Goal: Task Accomplishment & Management: Complete application form

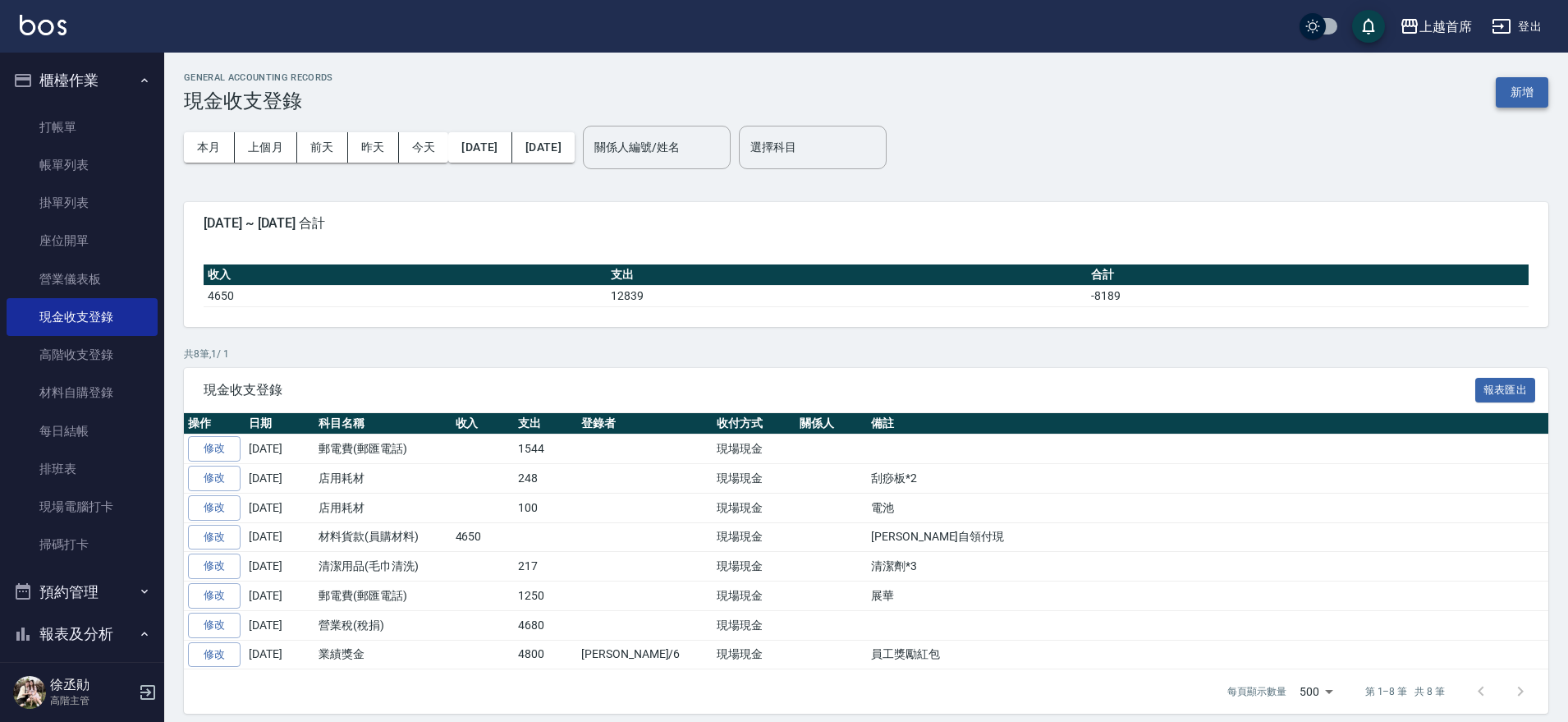
click at [1519, 92] on button "新增" at bounding box center [1522, 92] width 52 height 30
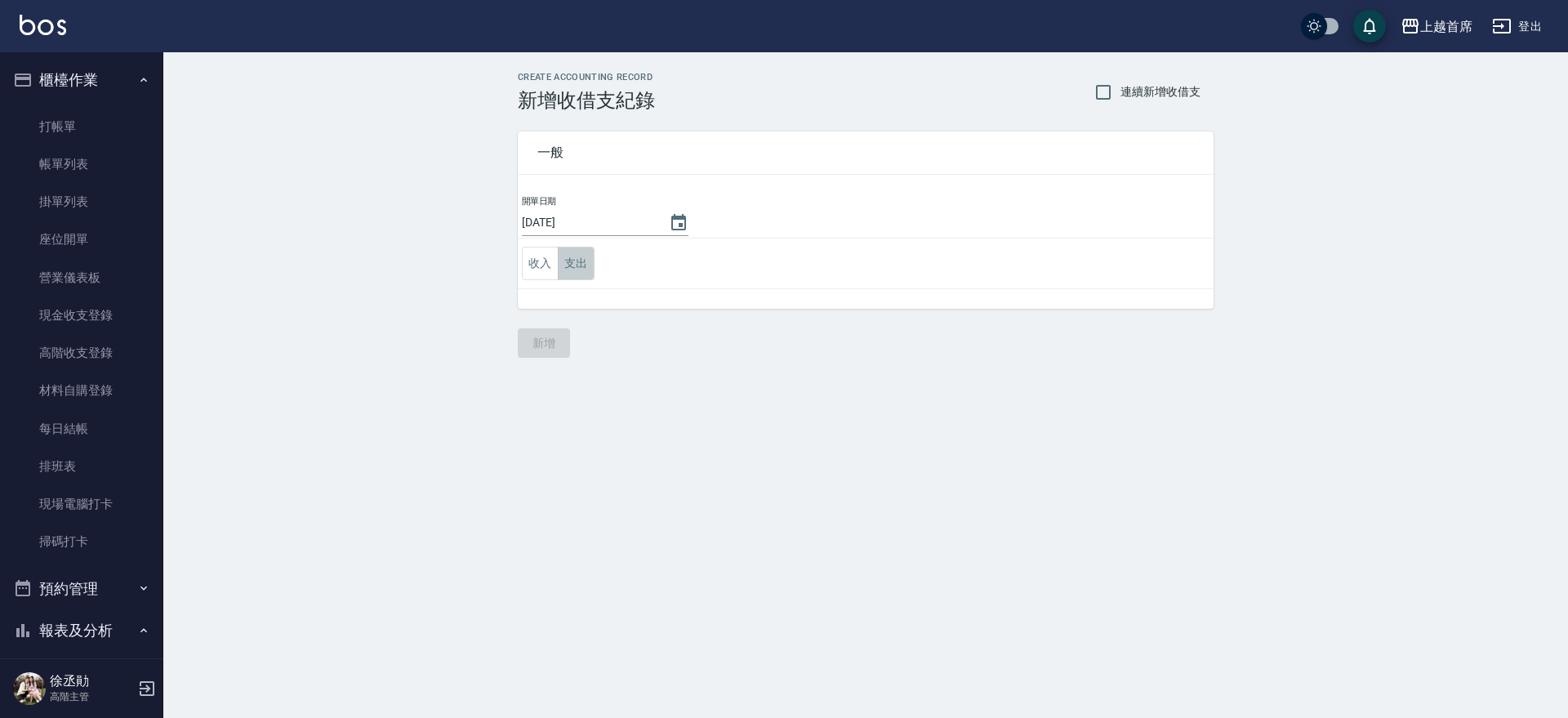
click at [570, 264] on button "支出" at bounding box center [577, 264] width 37 height 34
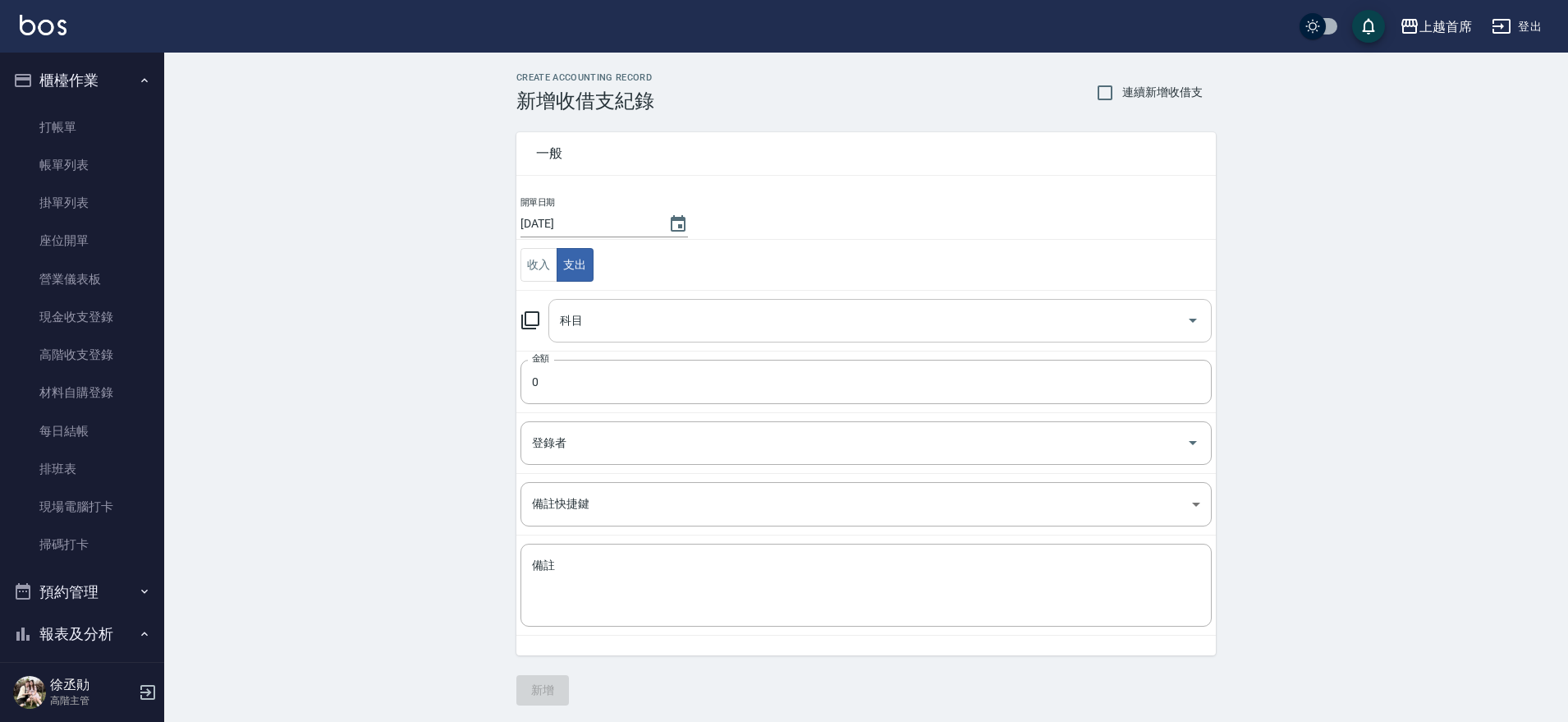
click at [618, 317] on input "科目" at bounding box center [868, 320] width 624 height 28
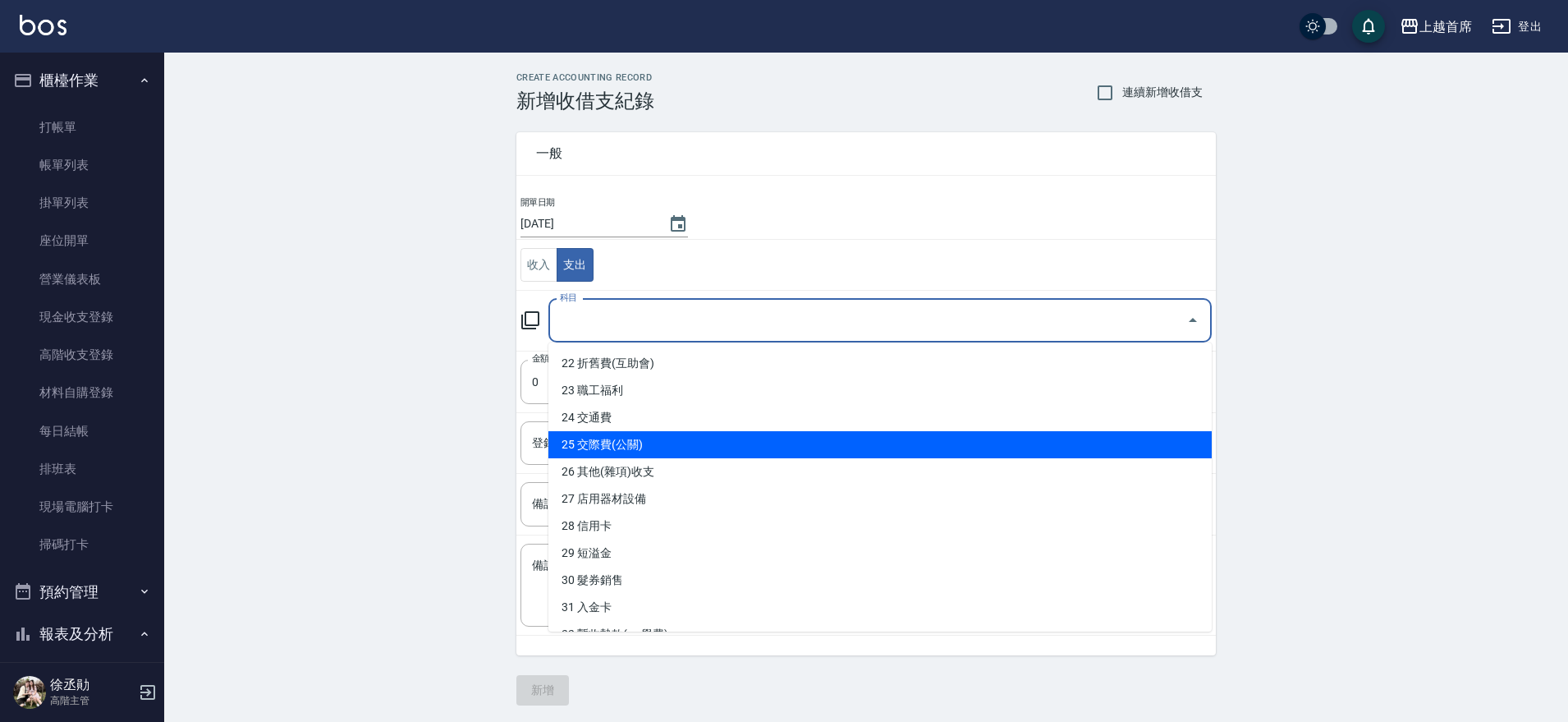
scroll to position [602, 0]
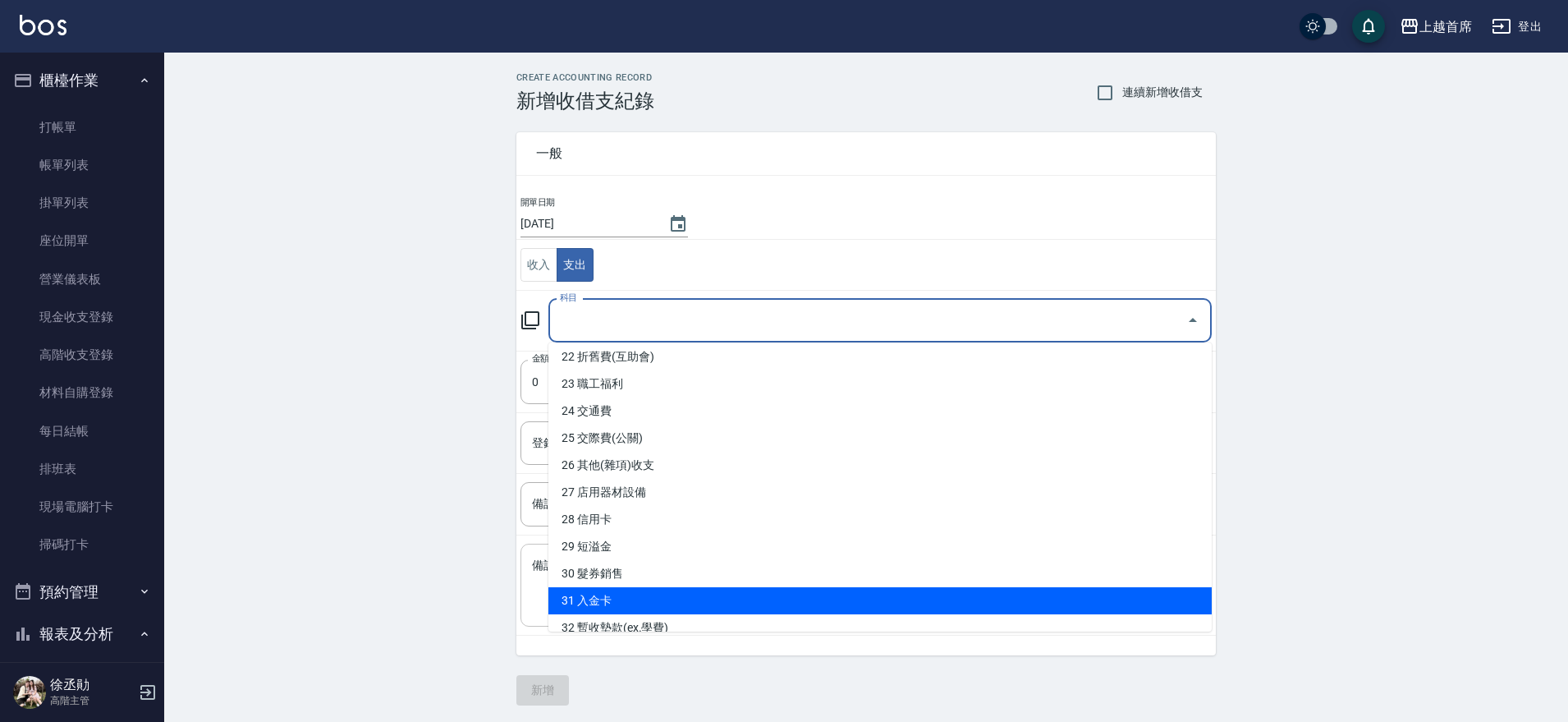
click at [716, 596] on li "31 入金卡" at bounding box center [880, 600] width 663 height 27
type input "31 入金卡"
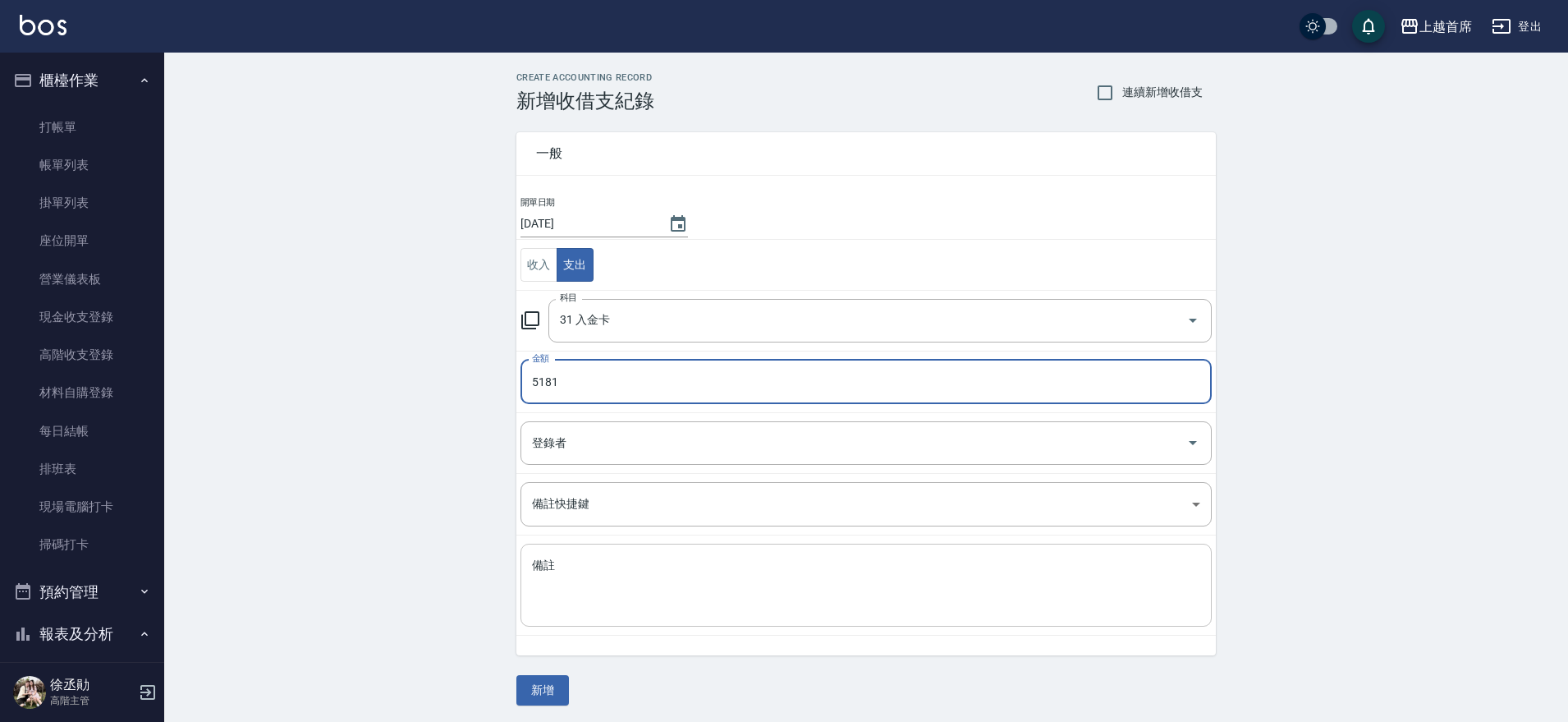
type input "5181"
click at [705, 577] on textarea "備註" at bounding box center [866, 585] width 668 height 56
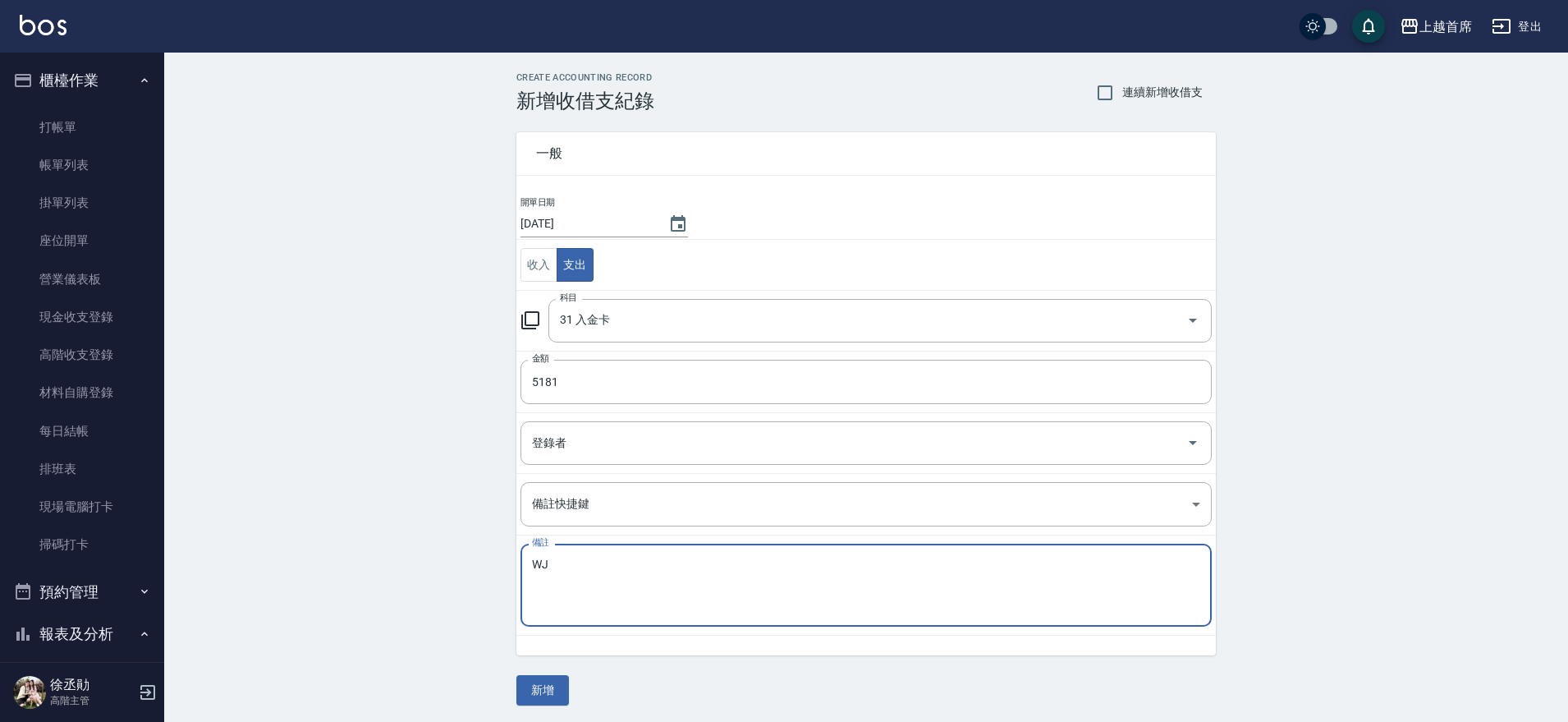
type textarea "W"
type textarea "J"
click at [595, 575] on textarea "退" at bounding box center [866, 585] width 668 height 56
type textarea "退朱芯怡"
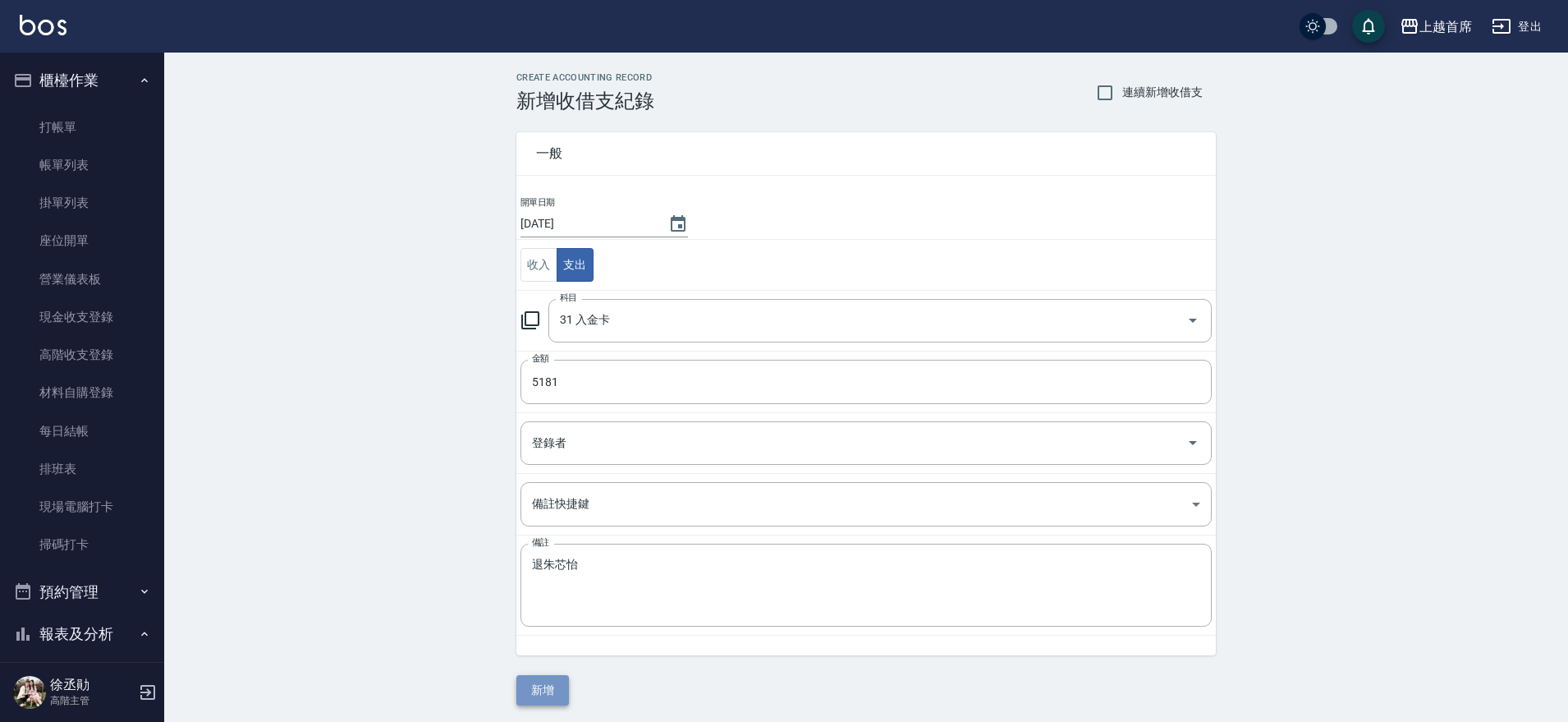
click at [535, 694] on button "新增" at bounding box center [542, 690] width 52 height 30
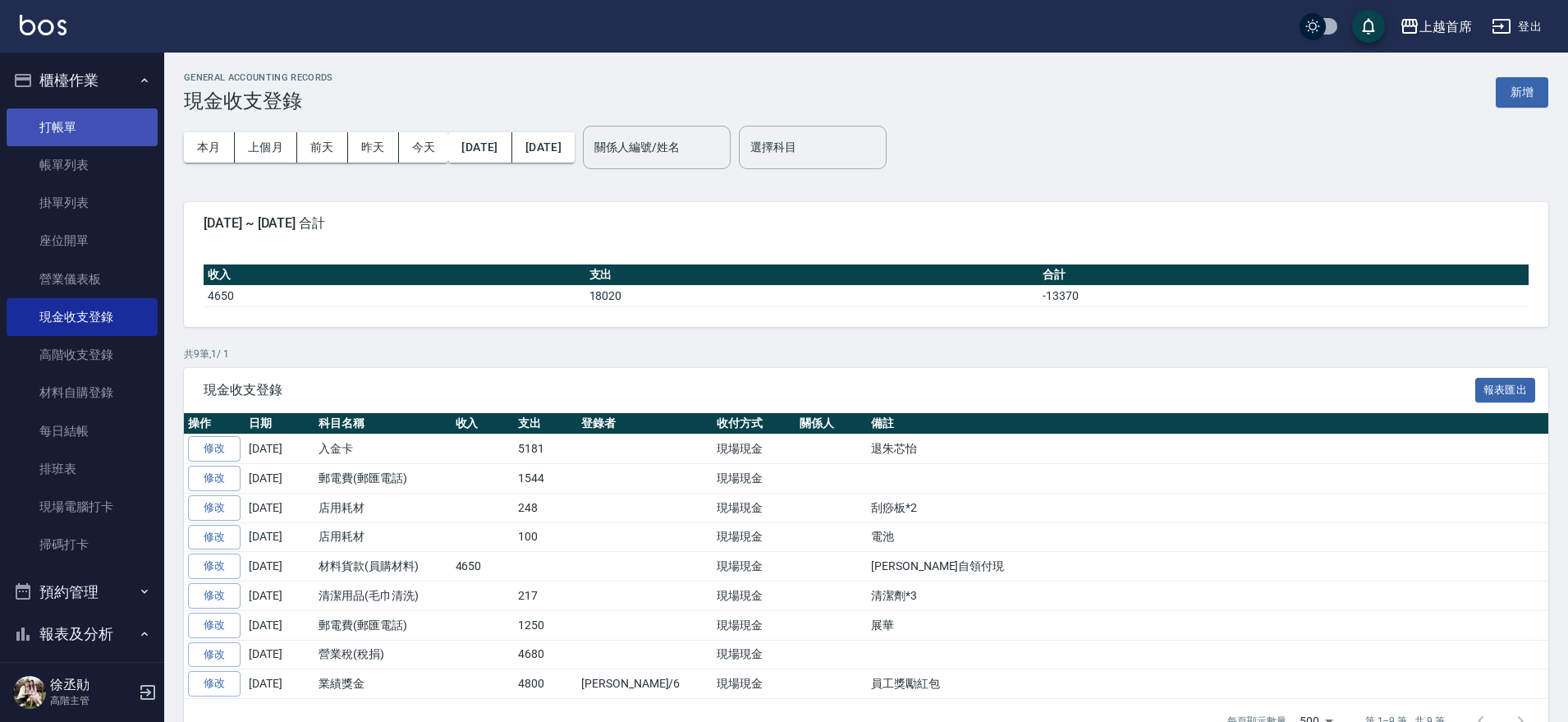
click at [79, 124] on link "打帳單" at bounding box center [82, 127] width 151 height 37
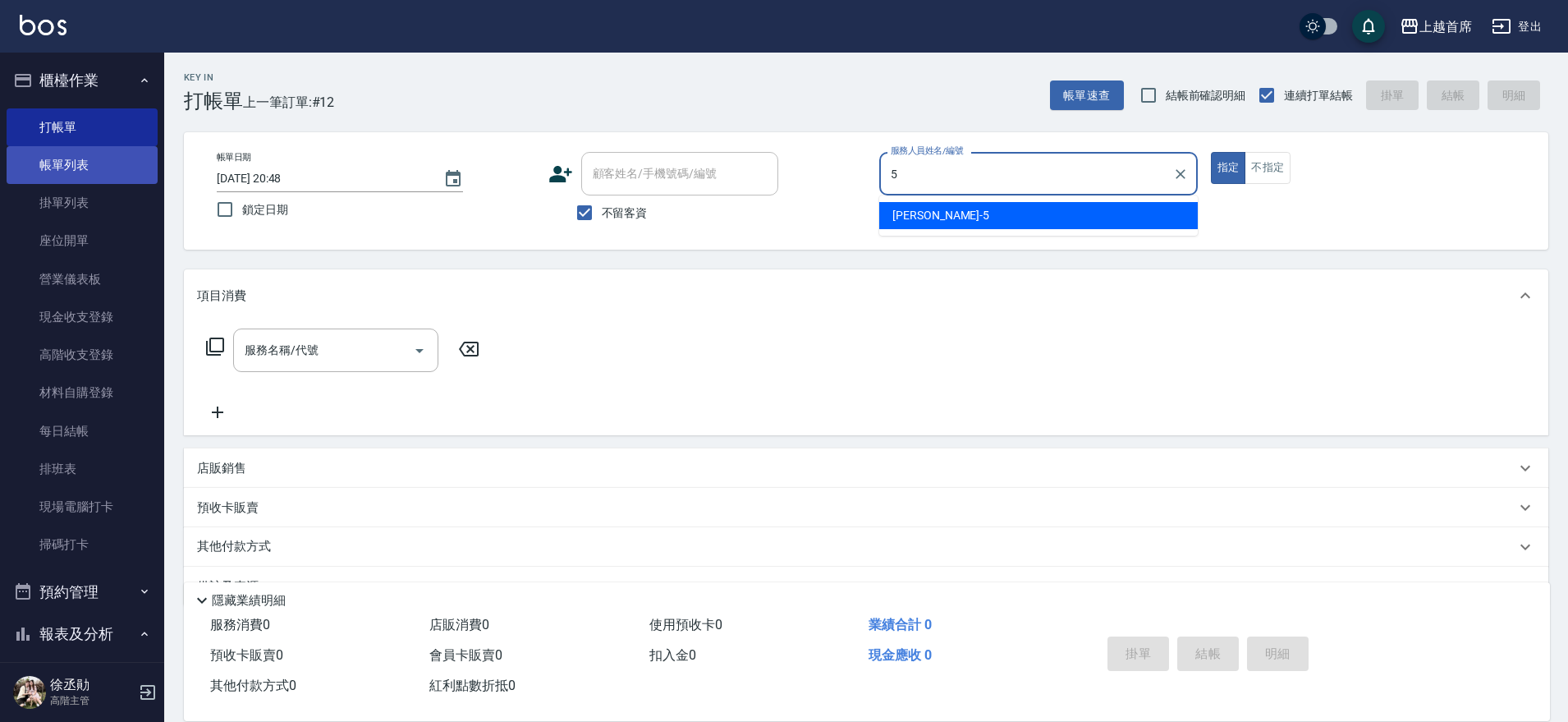
type input "[PERSON_NAME]-5"
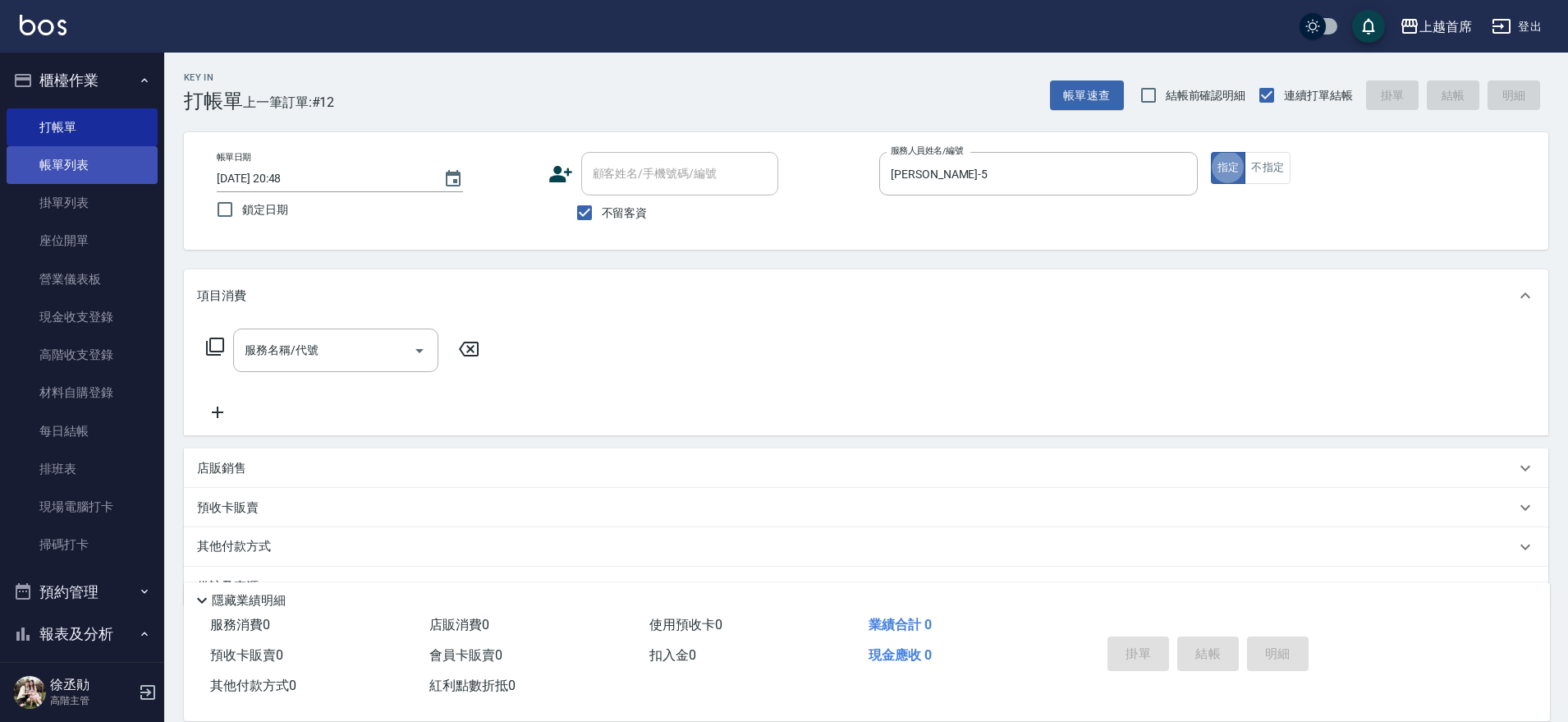
type button "true"
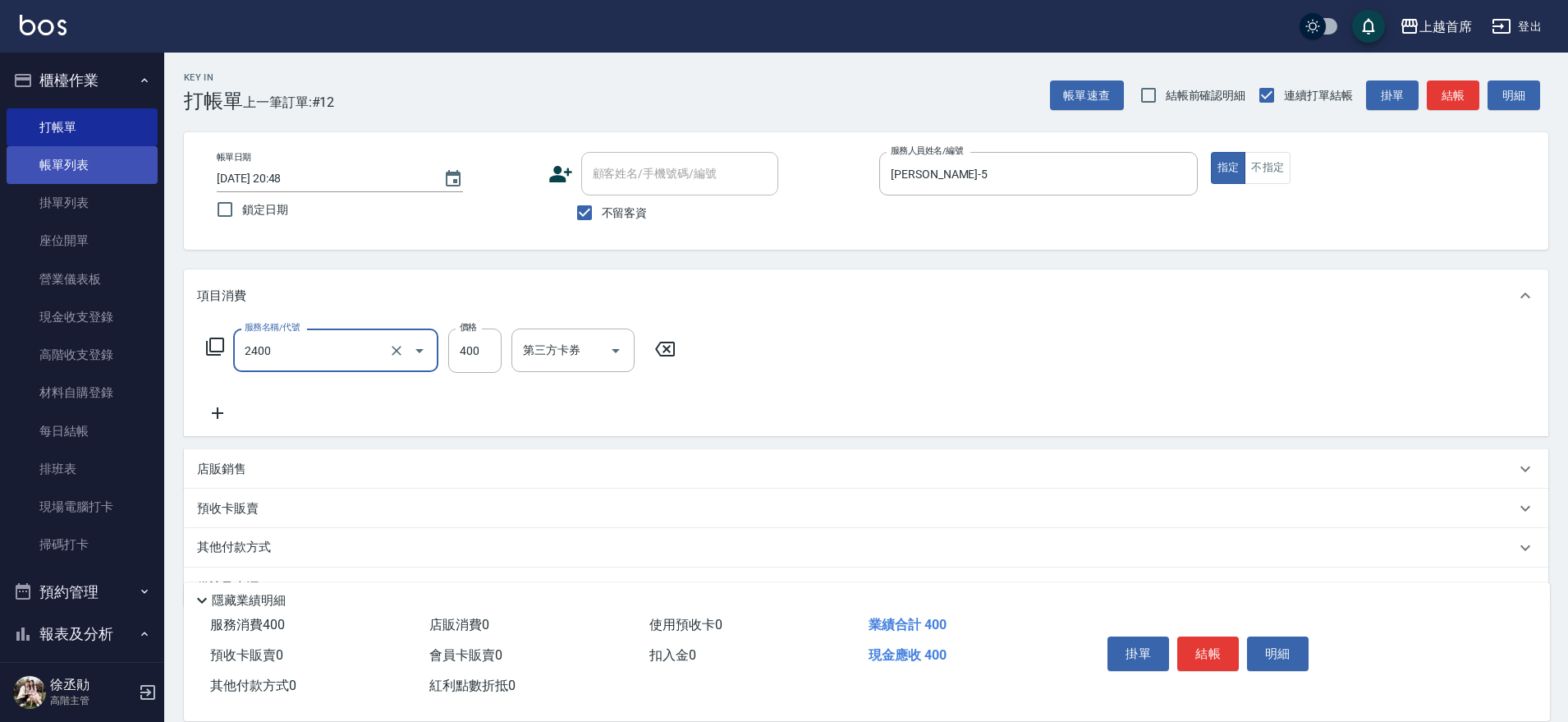
type input "指定一般洗剪400(2400)"
type input "[PERSON_NAME]-24"
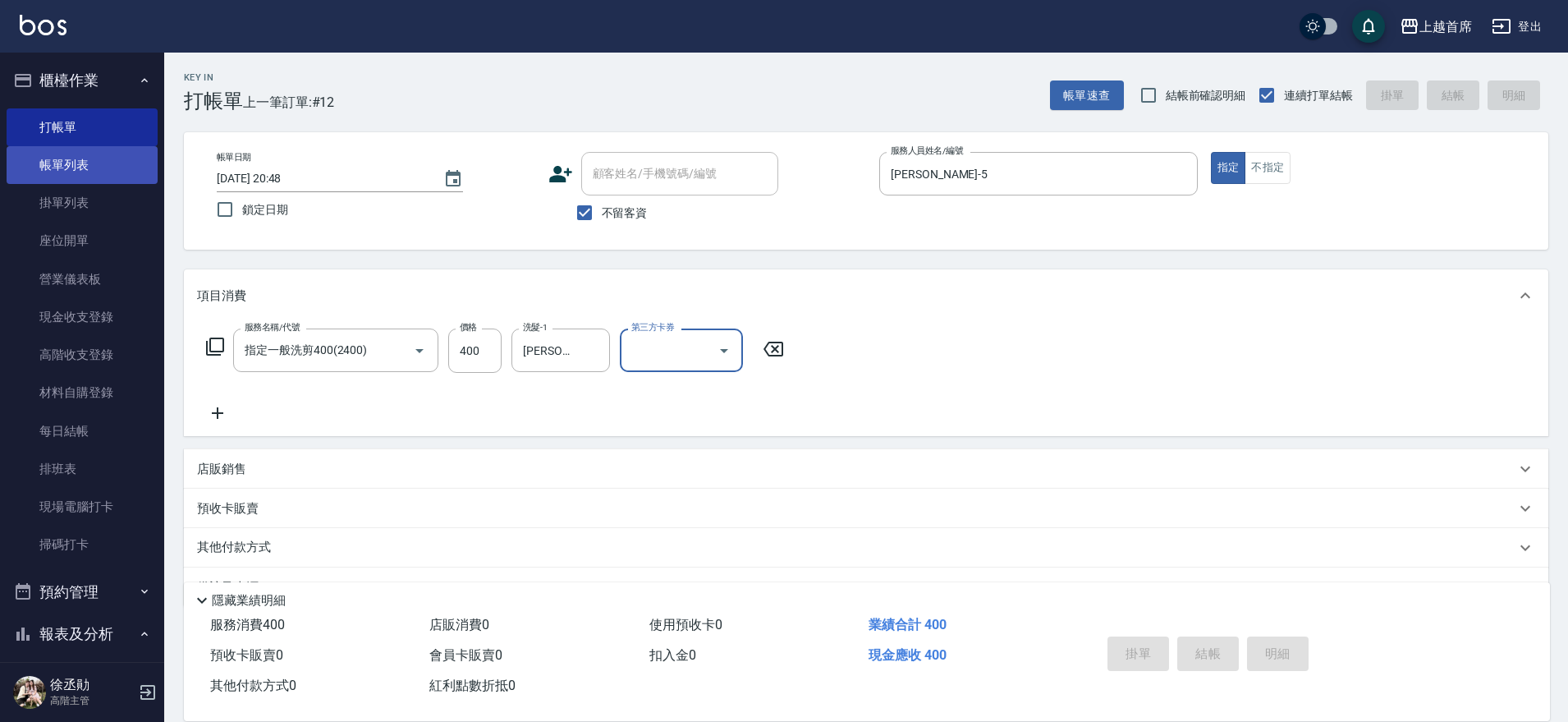
type input "[DATE] 20:49"
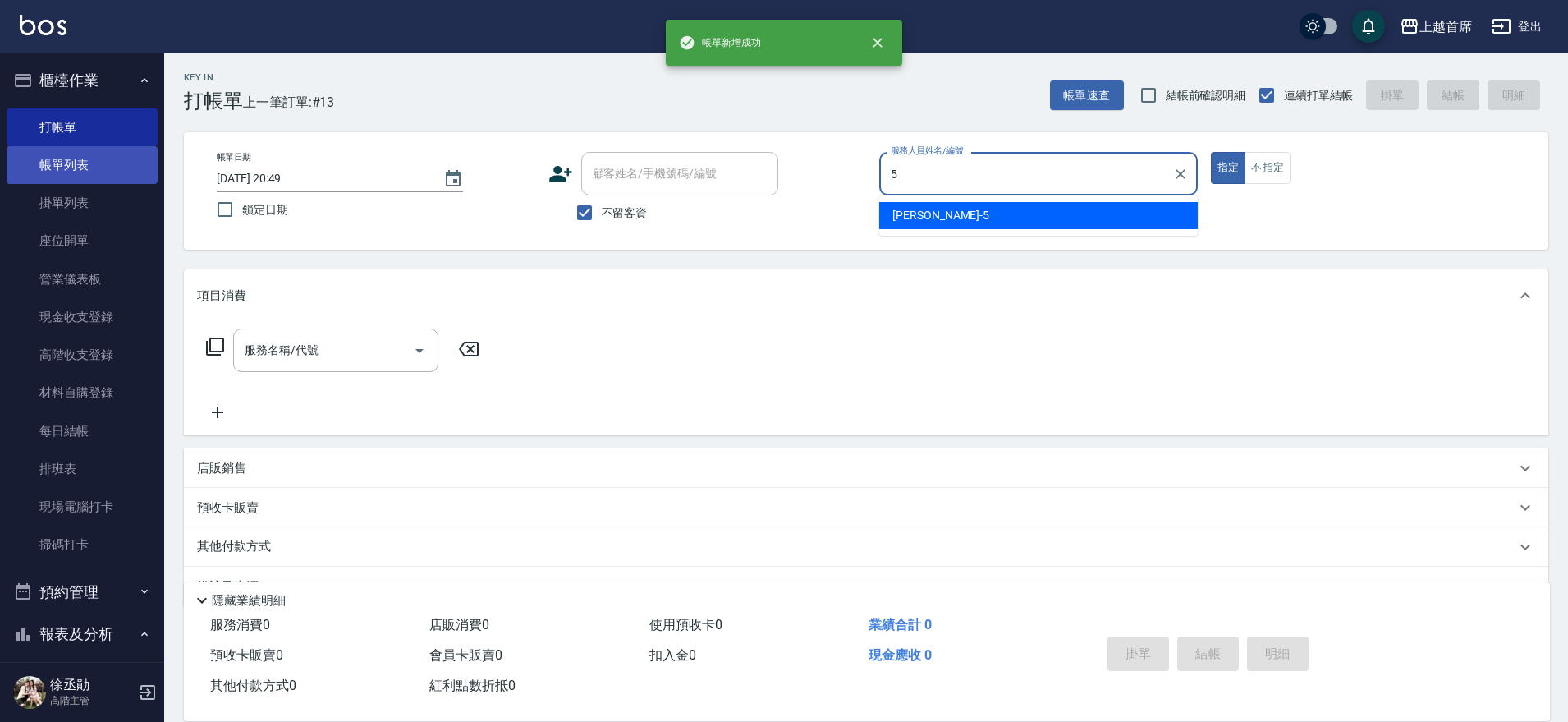
type input "[PERSON_NAME]-5"
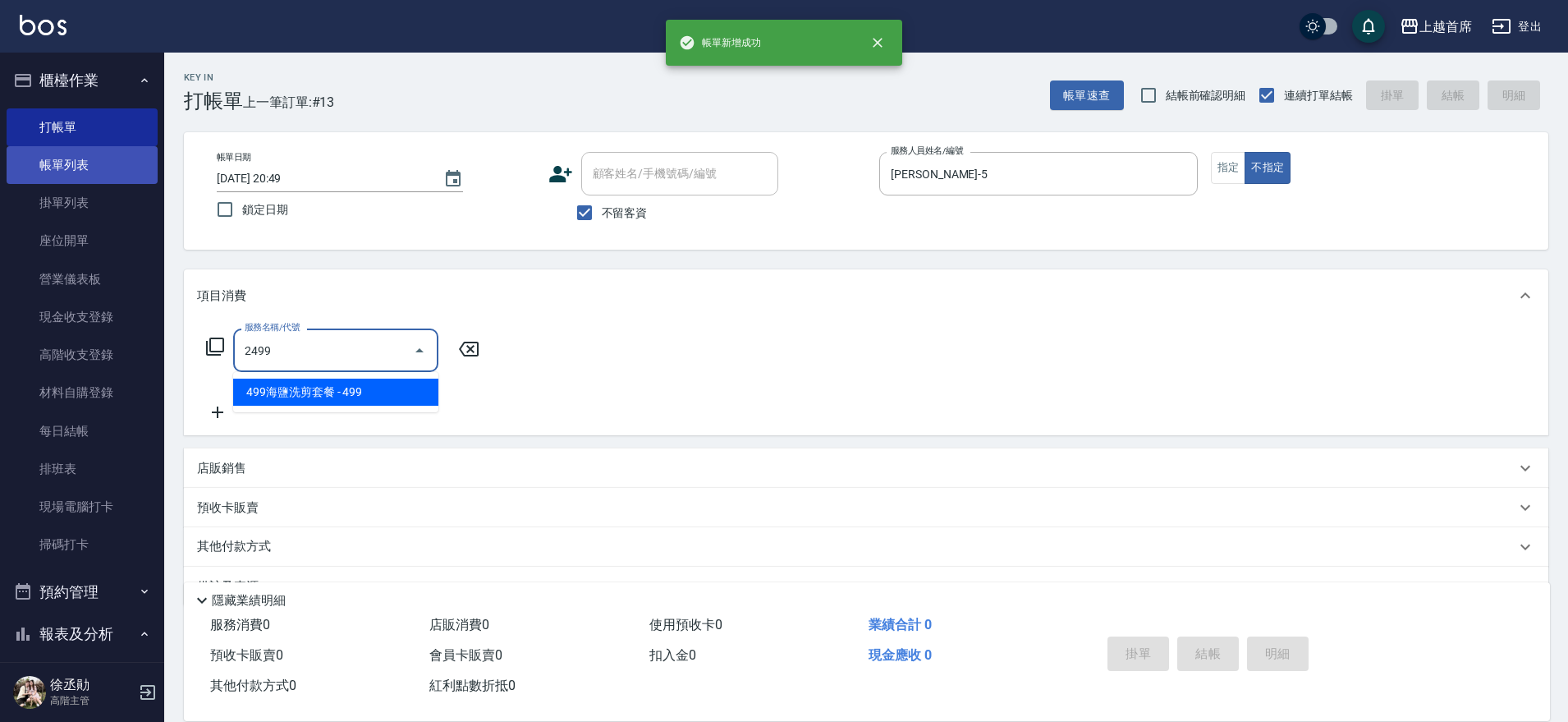
type input "499海鹽洗剪套餐(2499)"
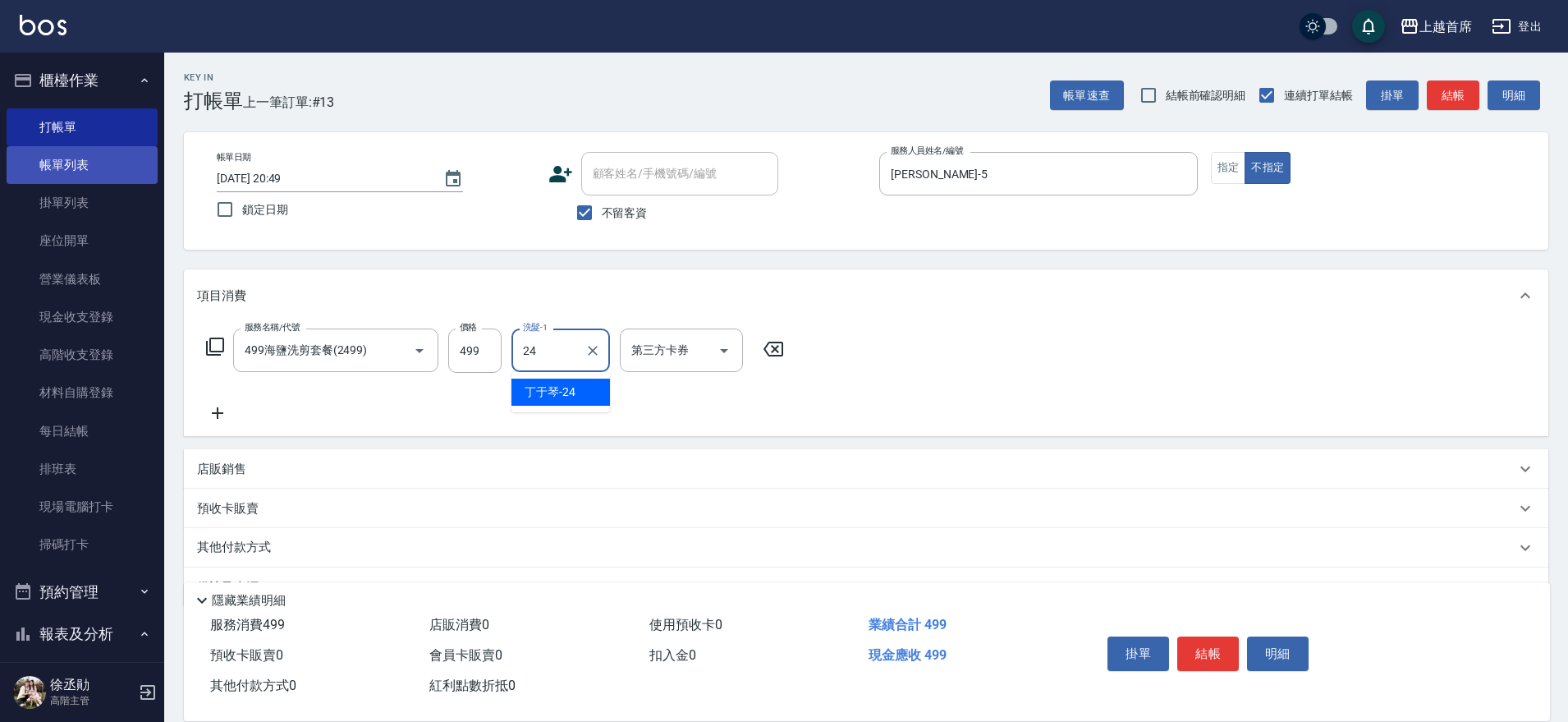
type input "[PERSON_NAME]-24"
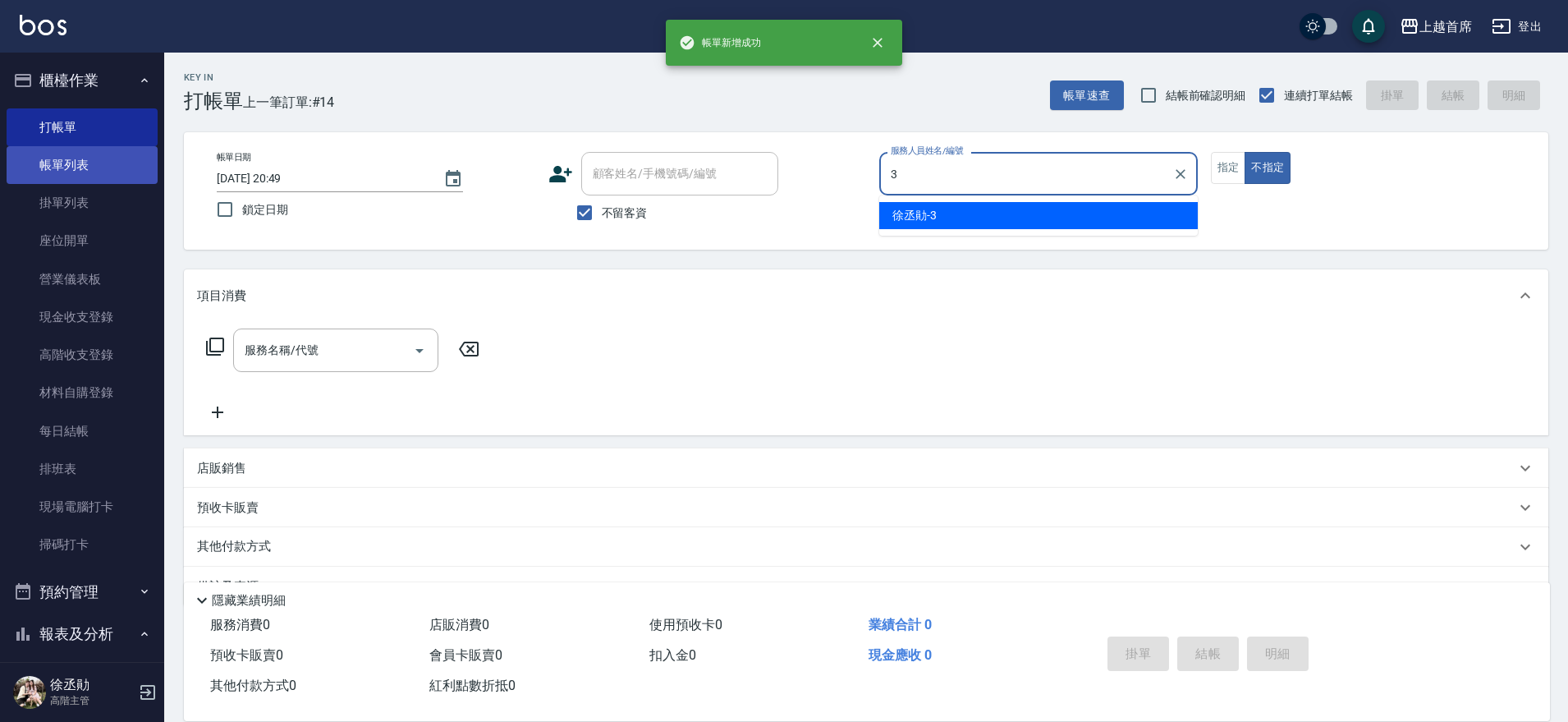
type input "[PERSON_NAME]-3"
type button "false"
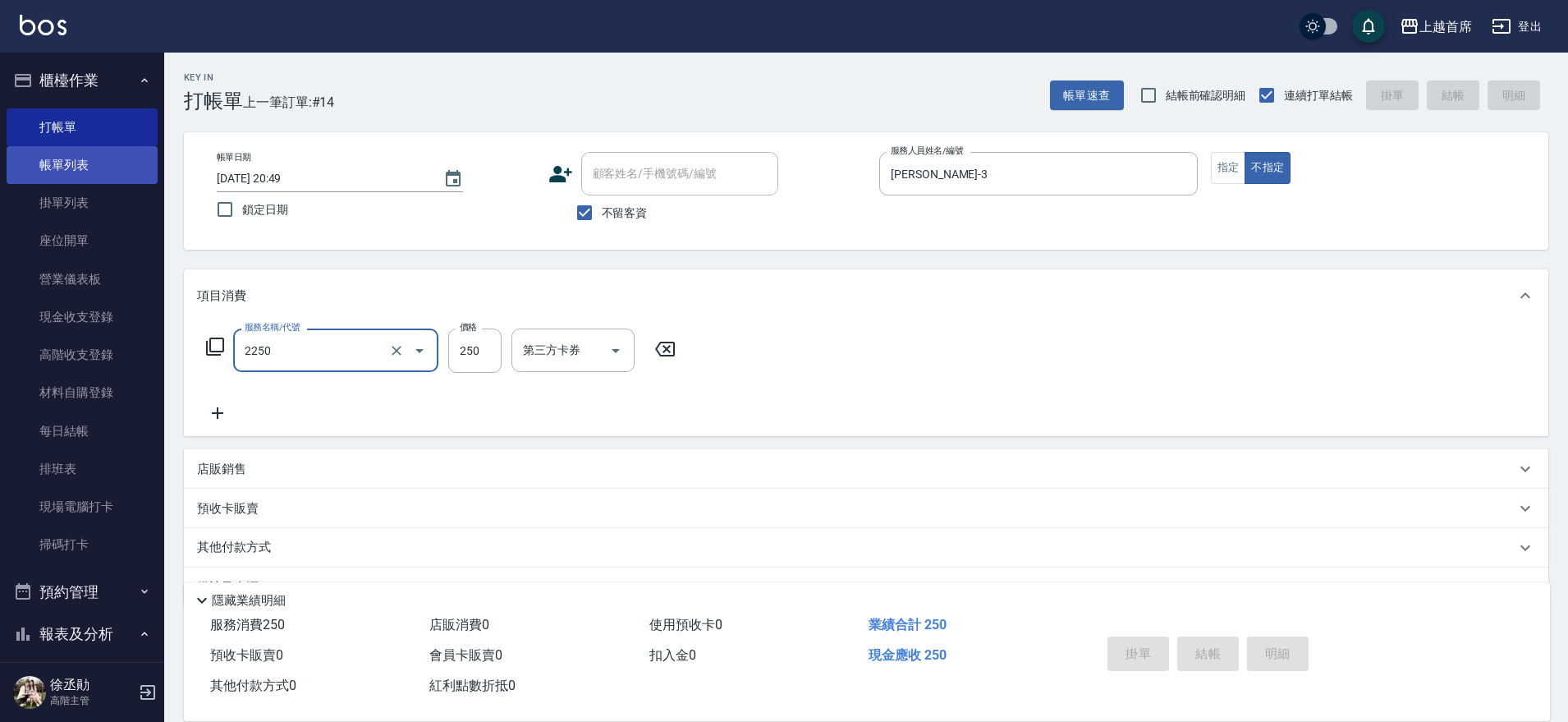
type input "2250"
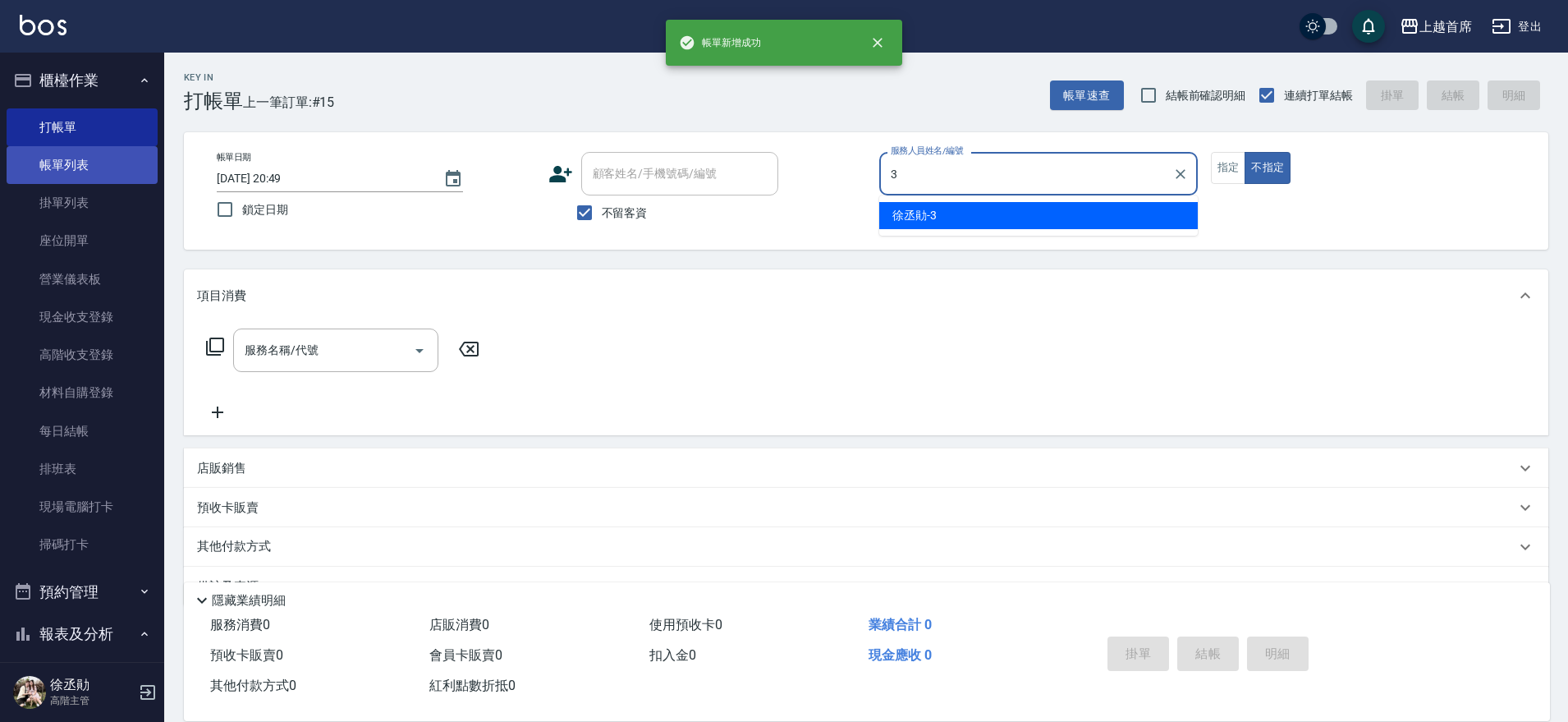
type input "[PERSON_NAME]-3"
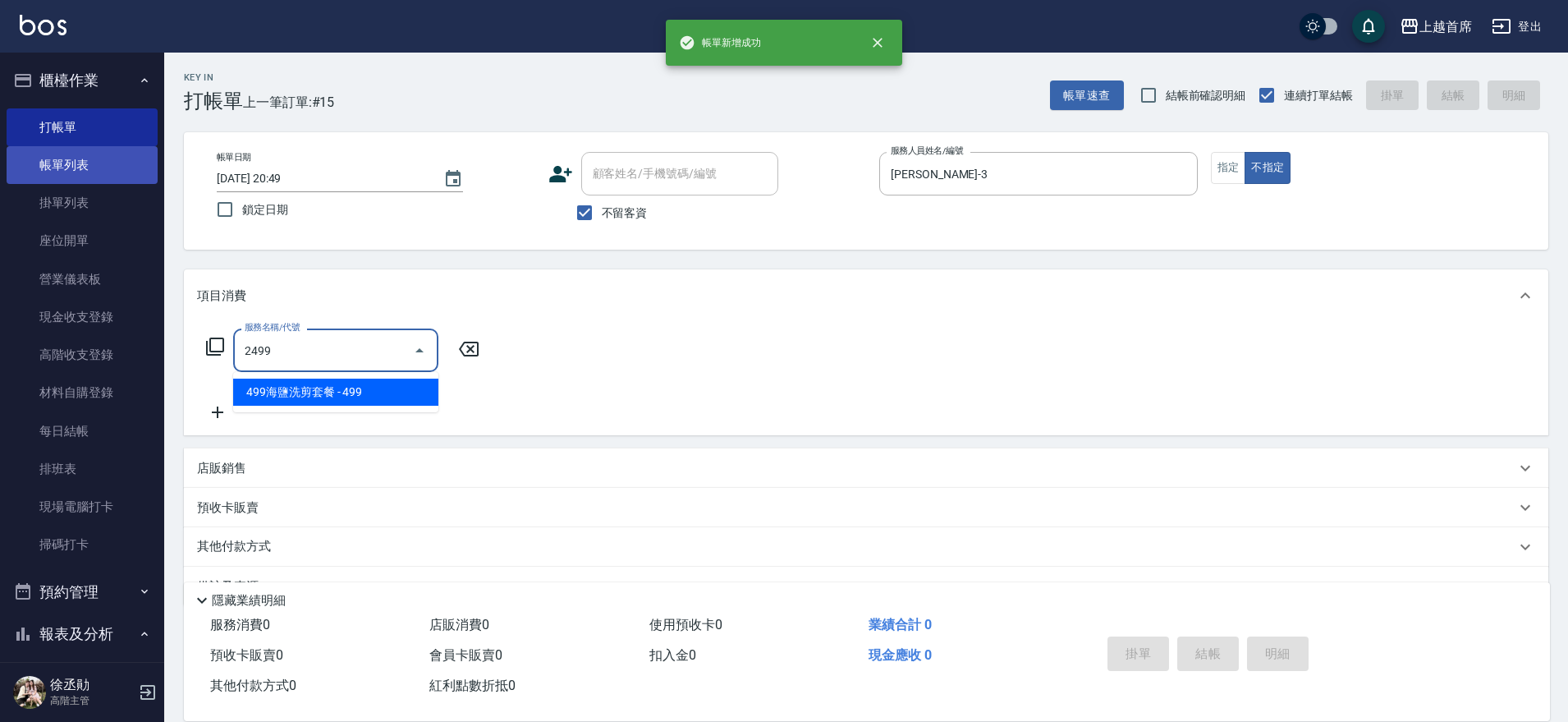
type input "499海鹽洗剪套餐(2499)"
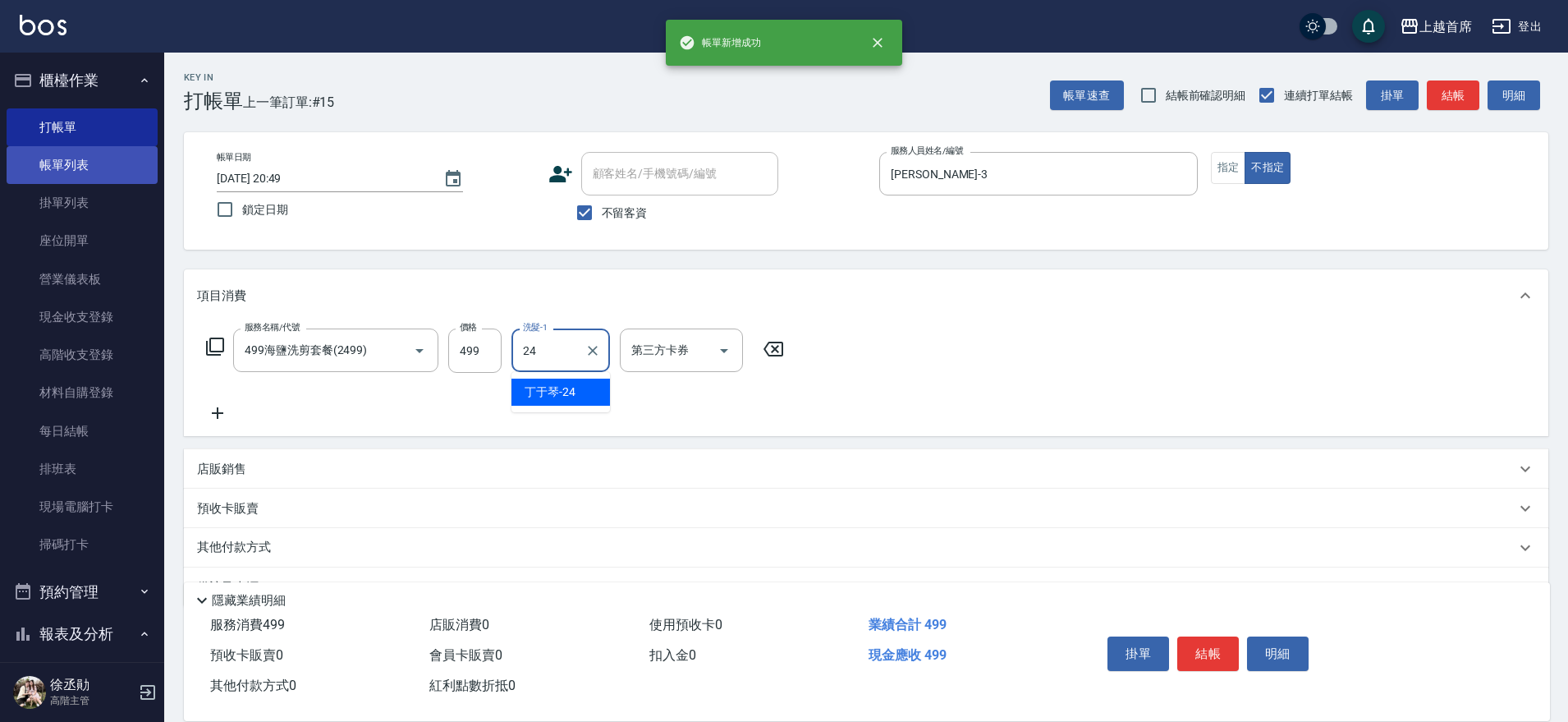
type input "[PERSON_NAME]-24"
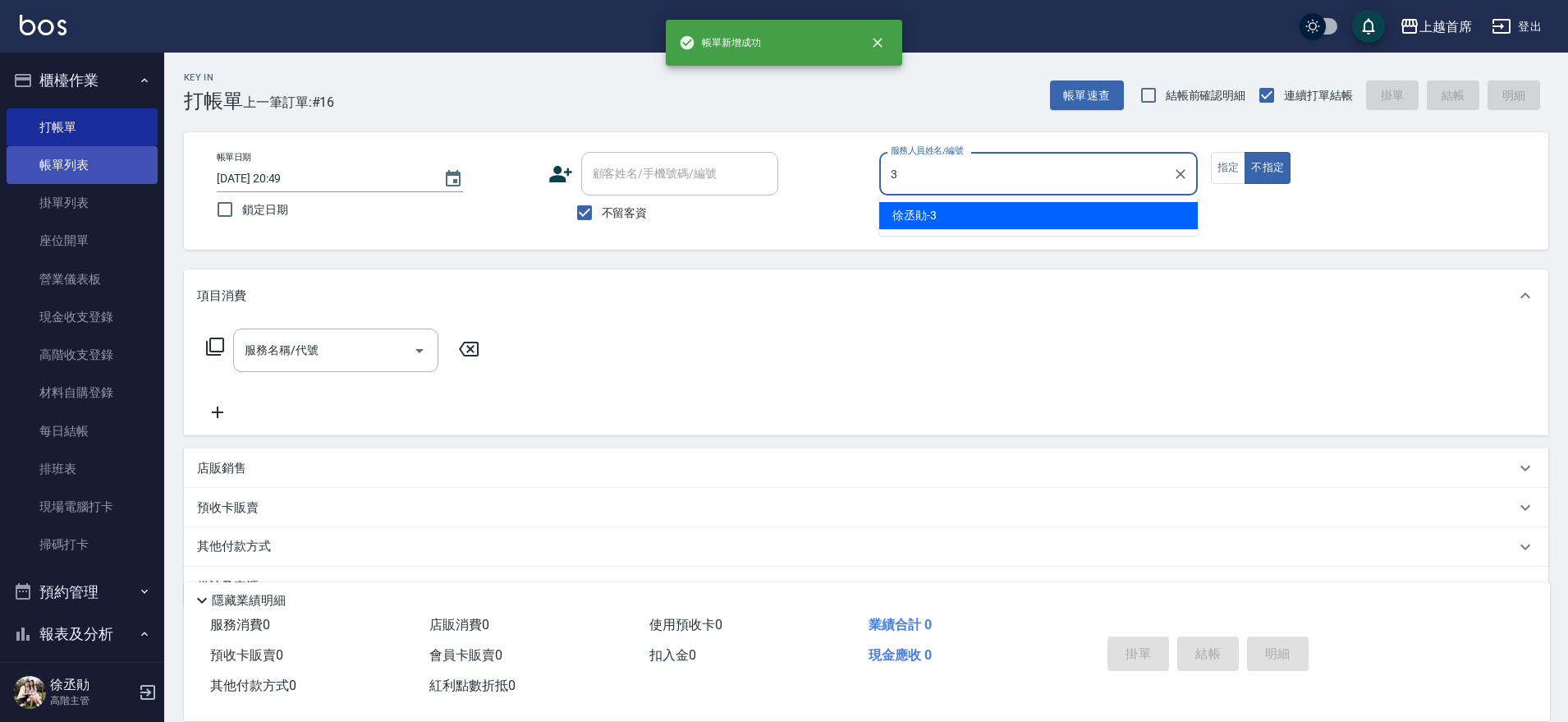
type input "[PERSON_NAME]-3"
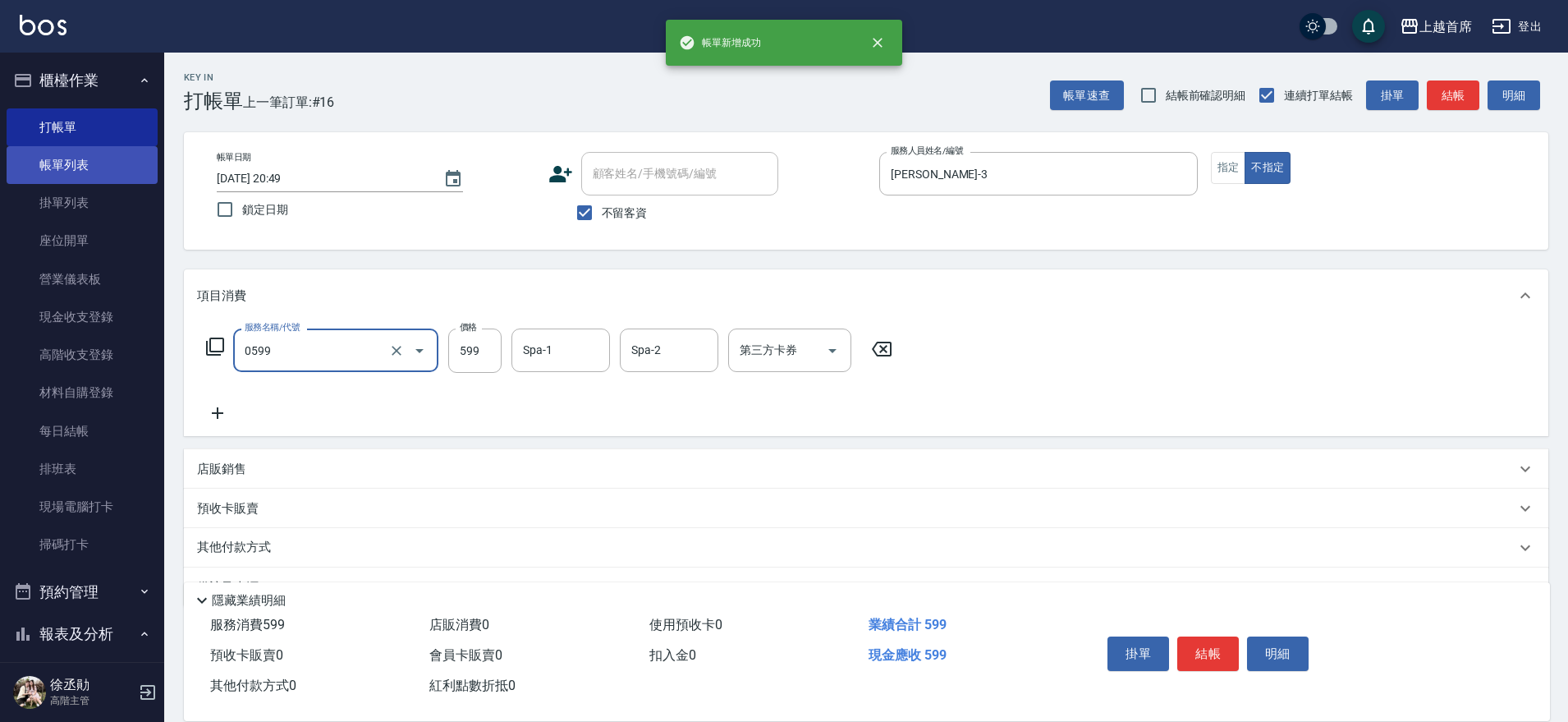
type input "[PERSON_NAME]spa(0599)"
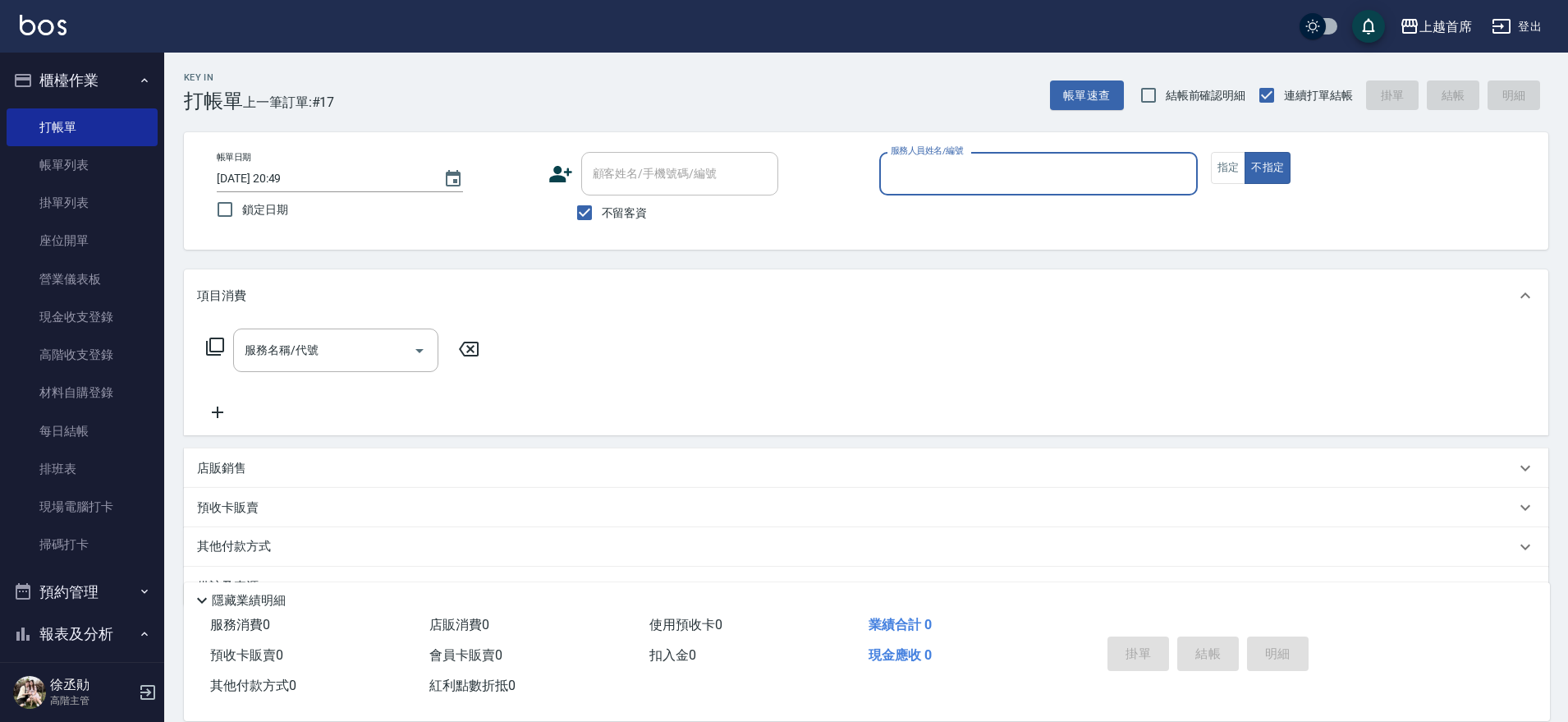
click at [59, 80] on button "櫃檯作業" at bounding box center [82, 80] width 151 height 43
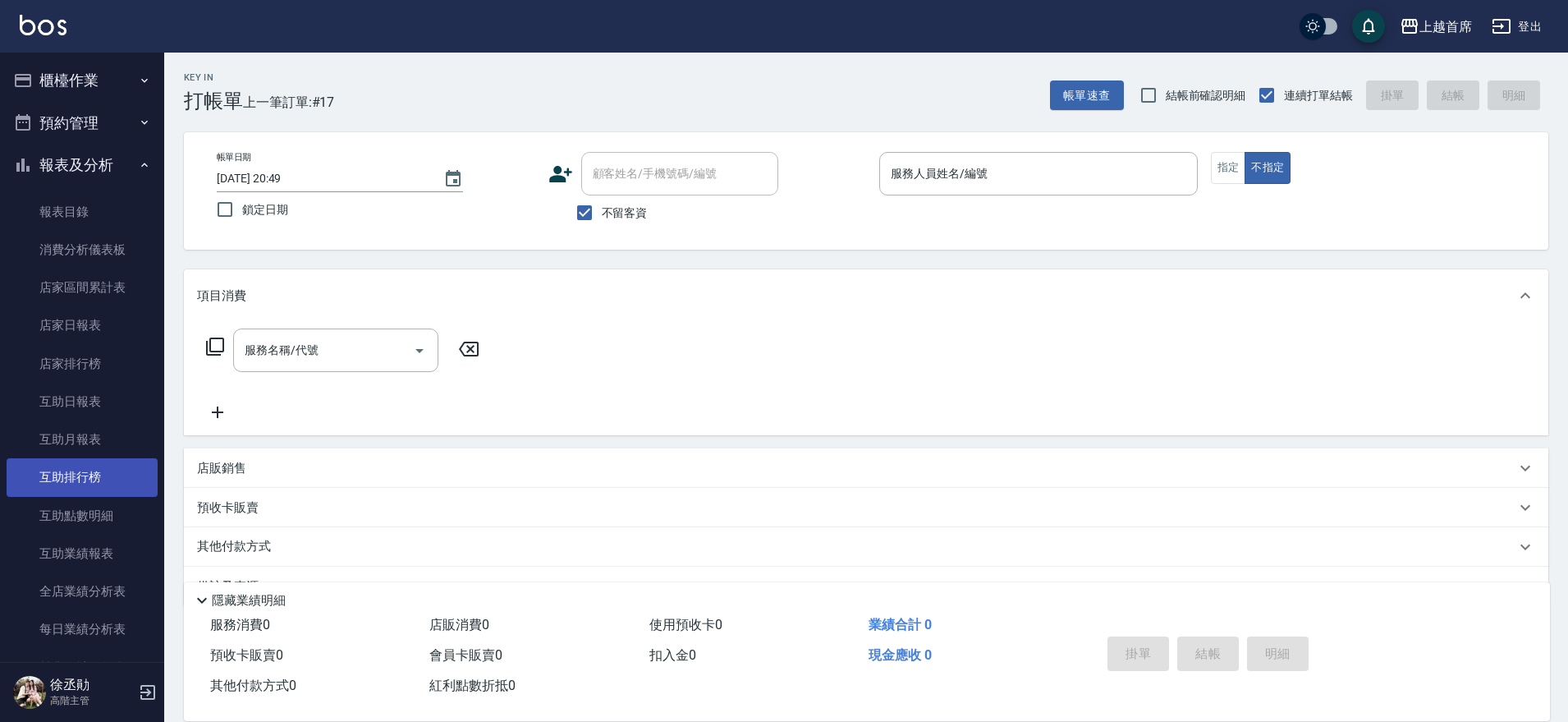
scroll to position [205, 0]
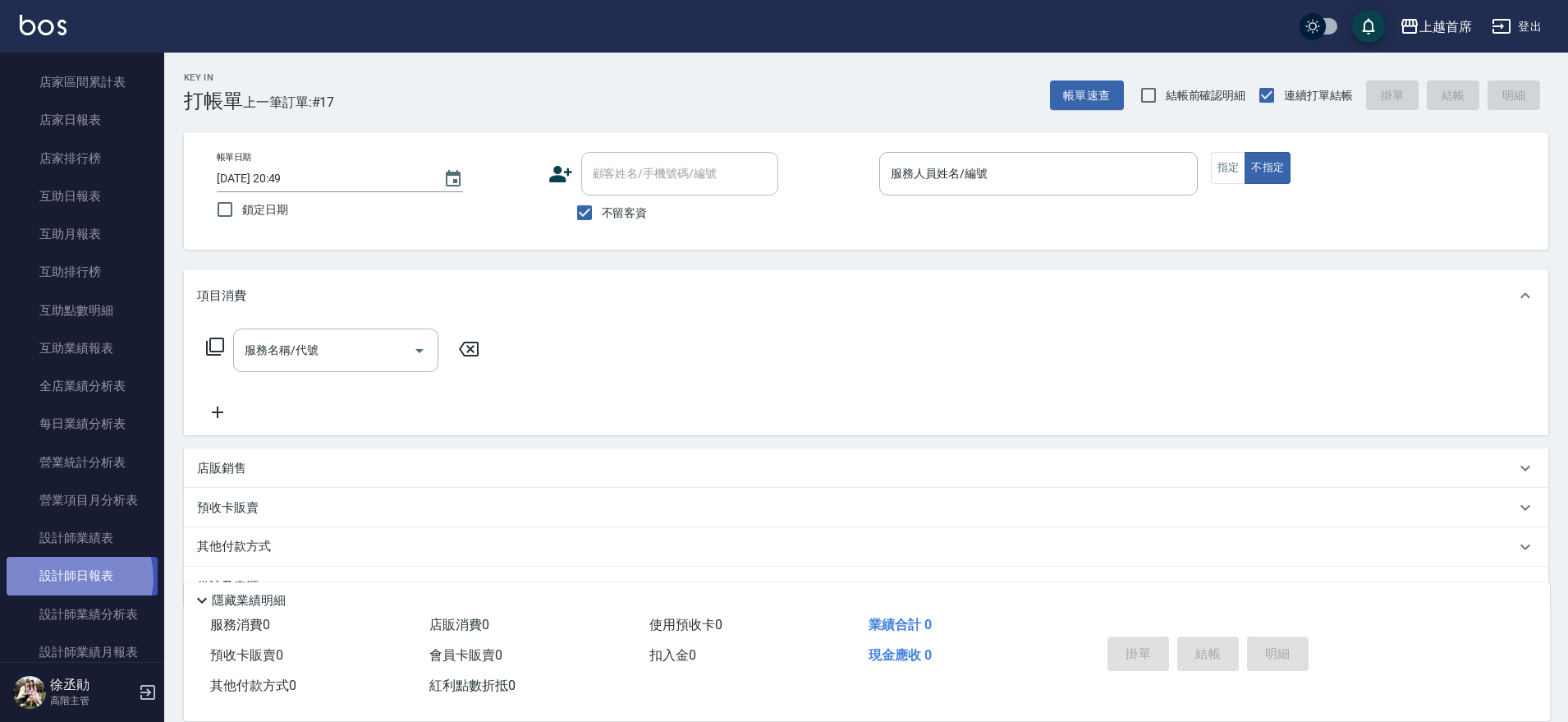
click at [74, 578] on link "設計師日報表" at bounding box center [82, 575] width 151 height 37
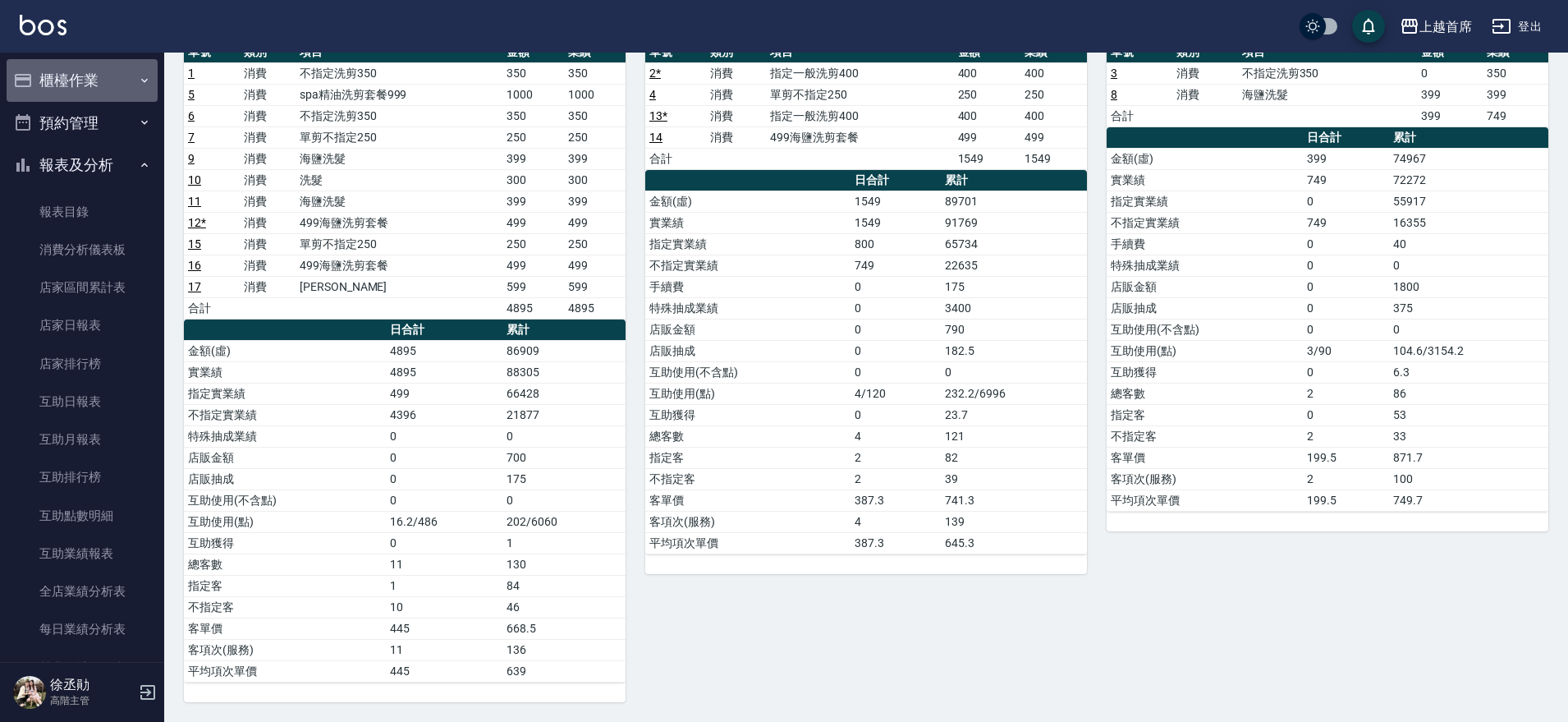
click at [89, 88] on button "櫃檯作業" at bounding box center [82, 80] width 151 height 43
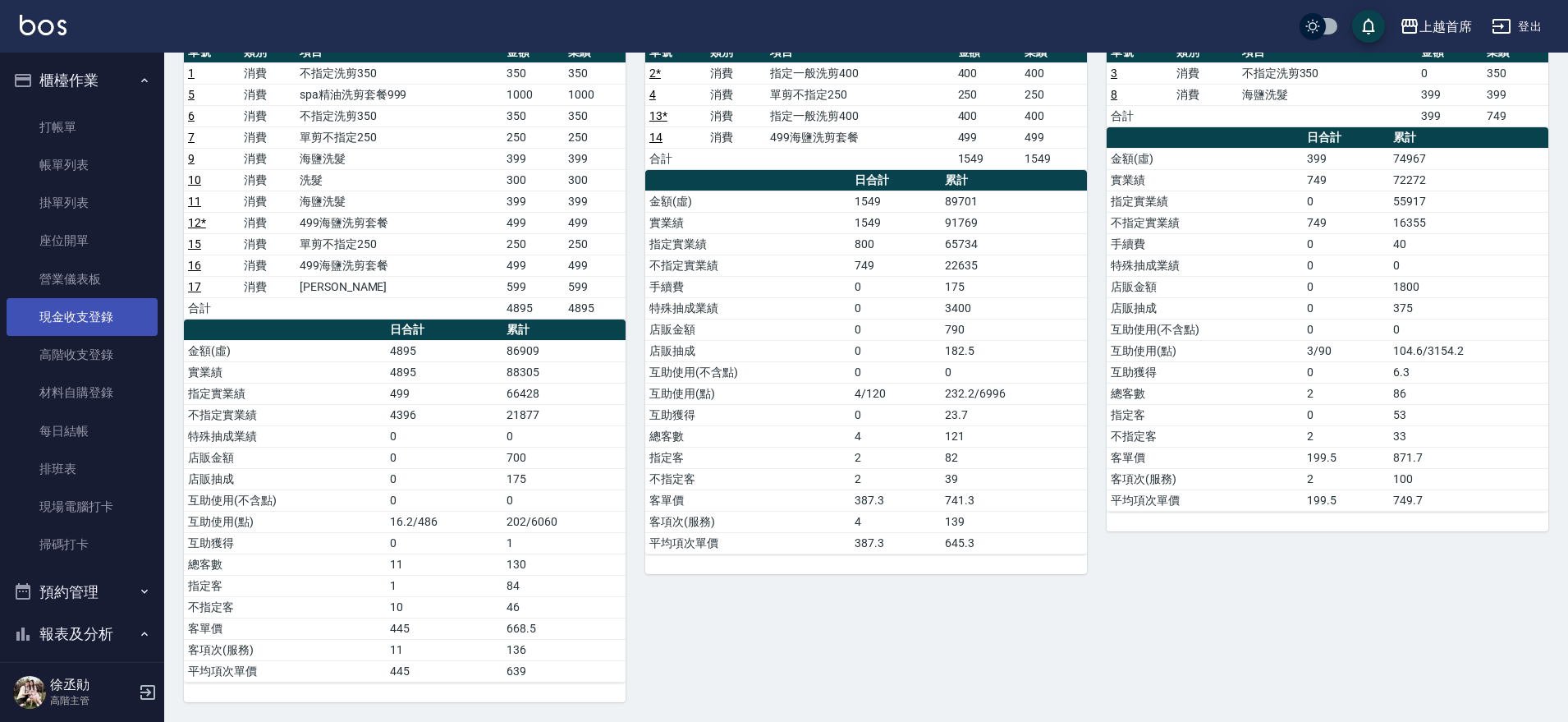
click at [80, 317] on link "現金收支登錄" at bounding box center [82, 317] width 151 height 37
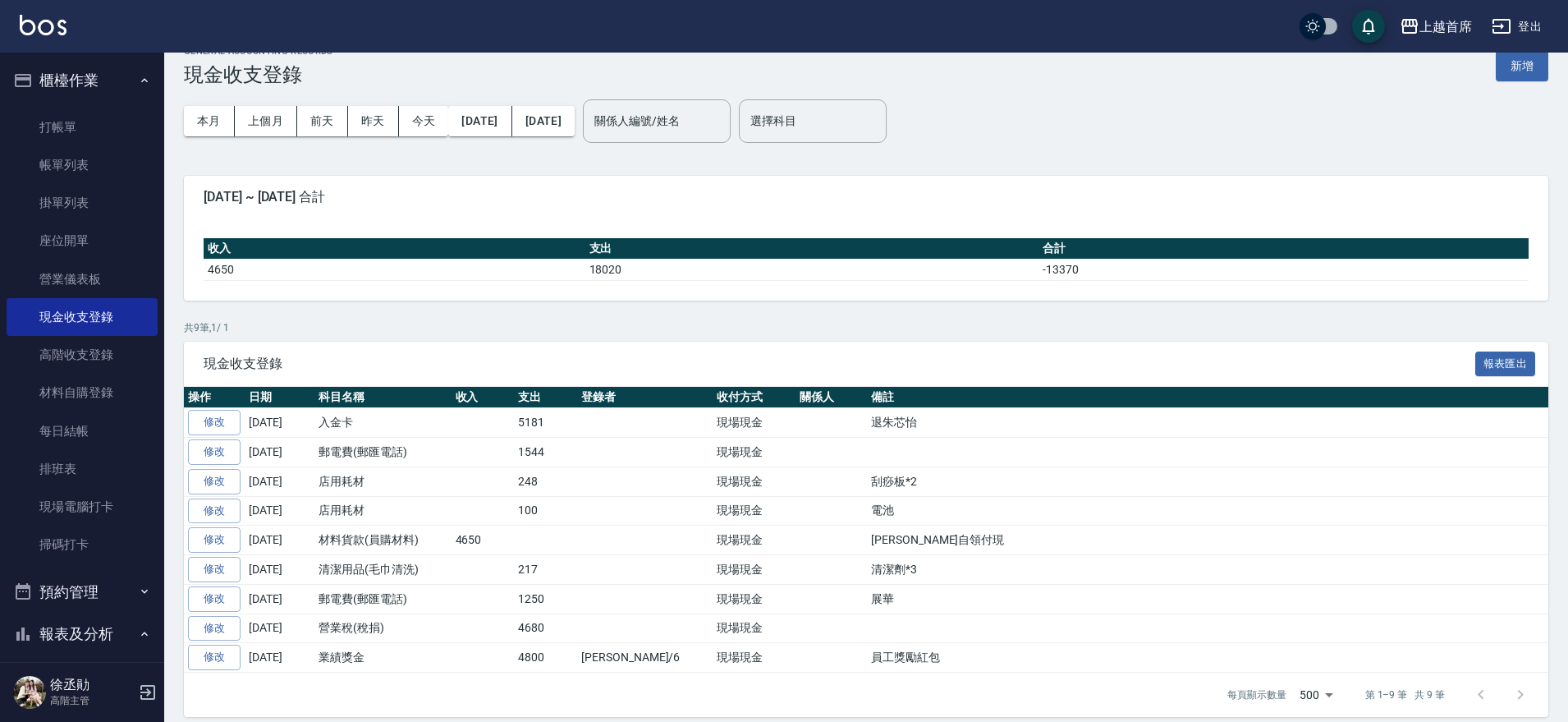
scroll to position [41, 0]
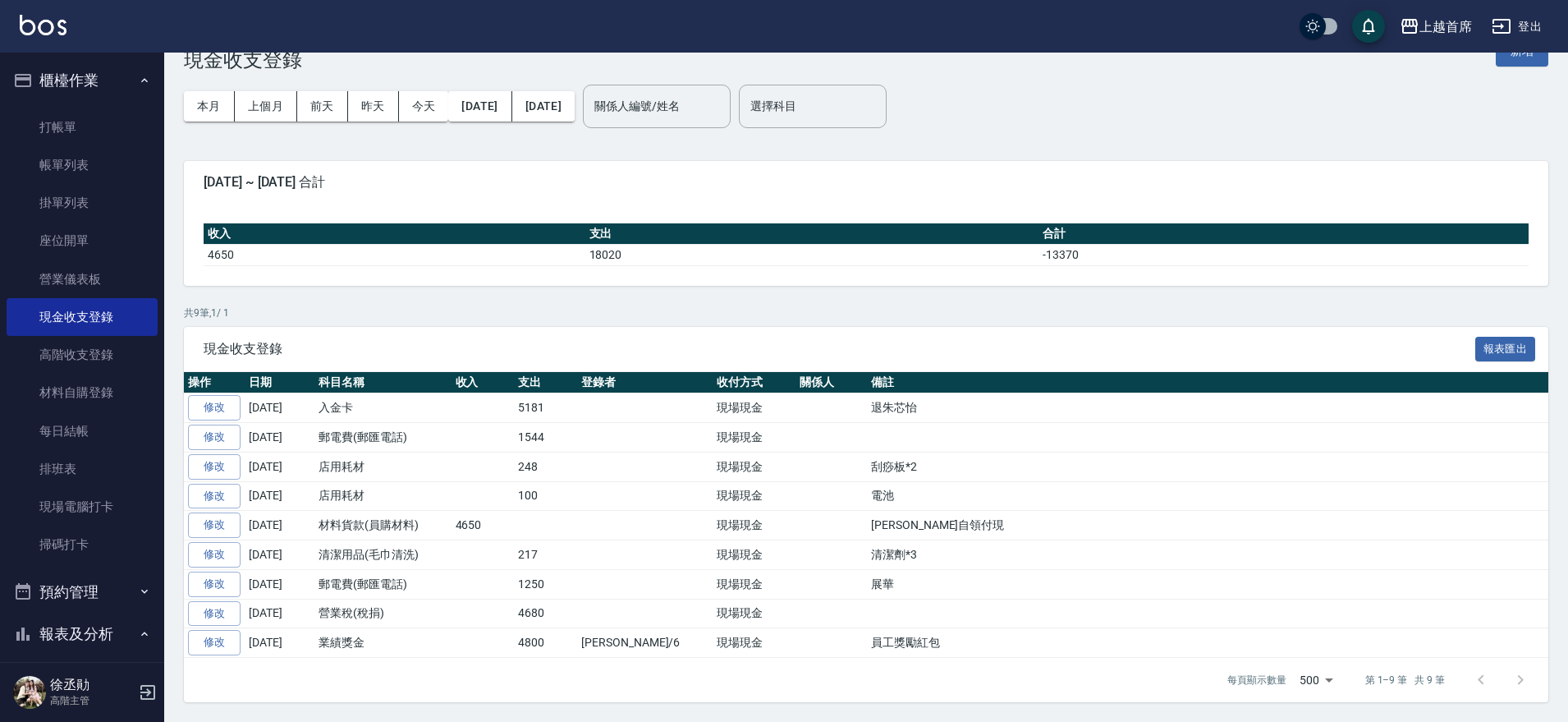
click at [112, 76] on button "櫃檯作業" at bounding box center [82, 80] width 151 height 43
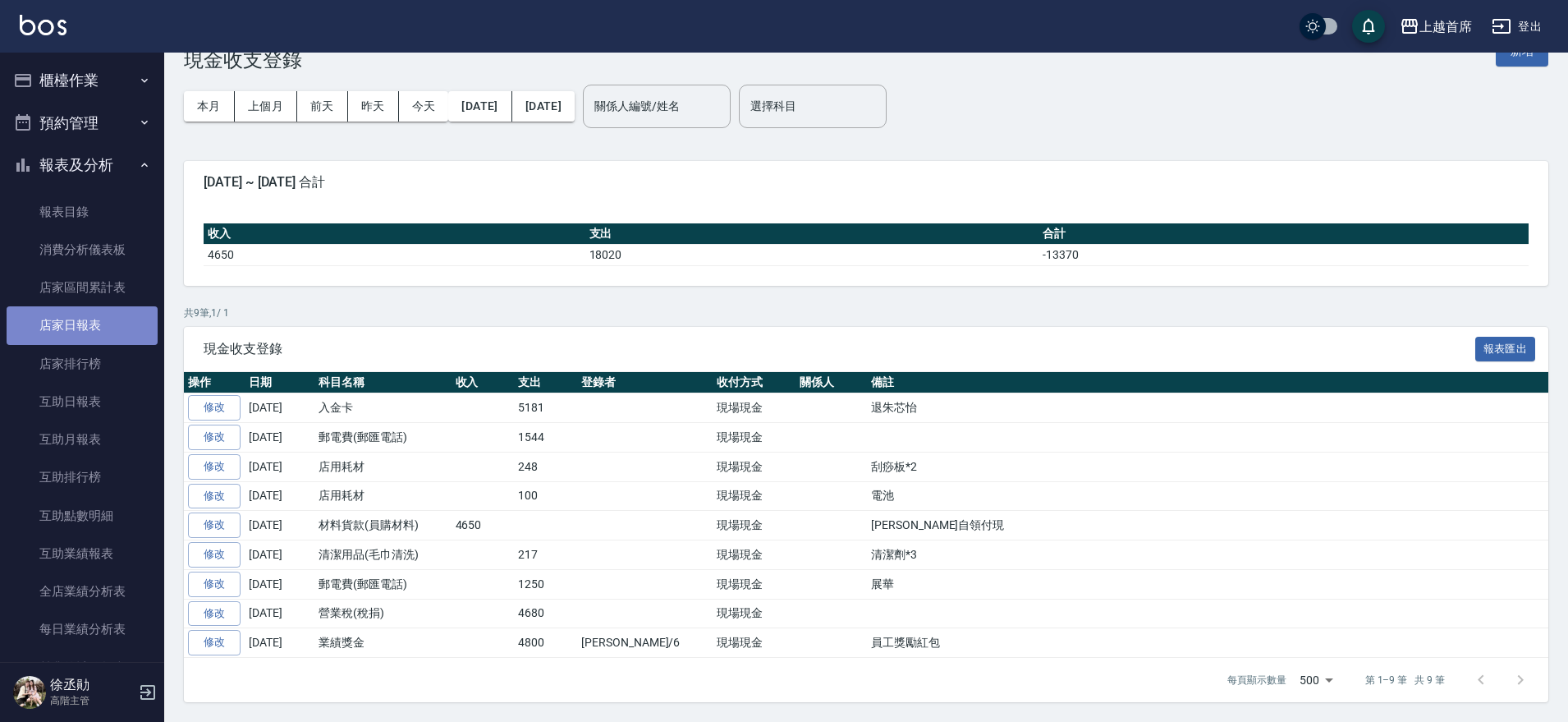
click at [103, 332] on link "店家日報表" at bounding box center [82, 325] width 151 height 37
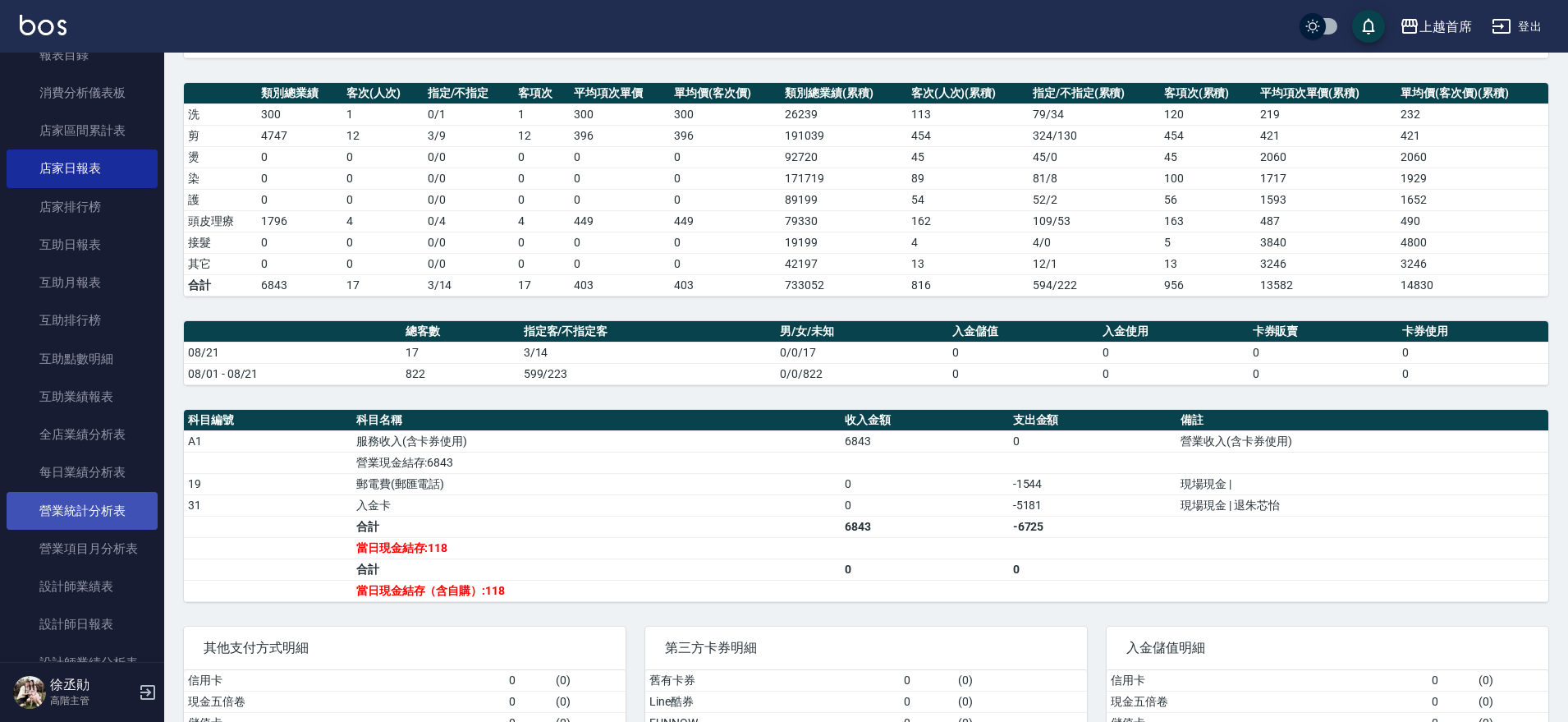
scroll to position [205, 0]
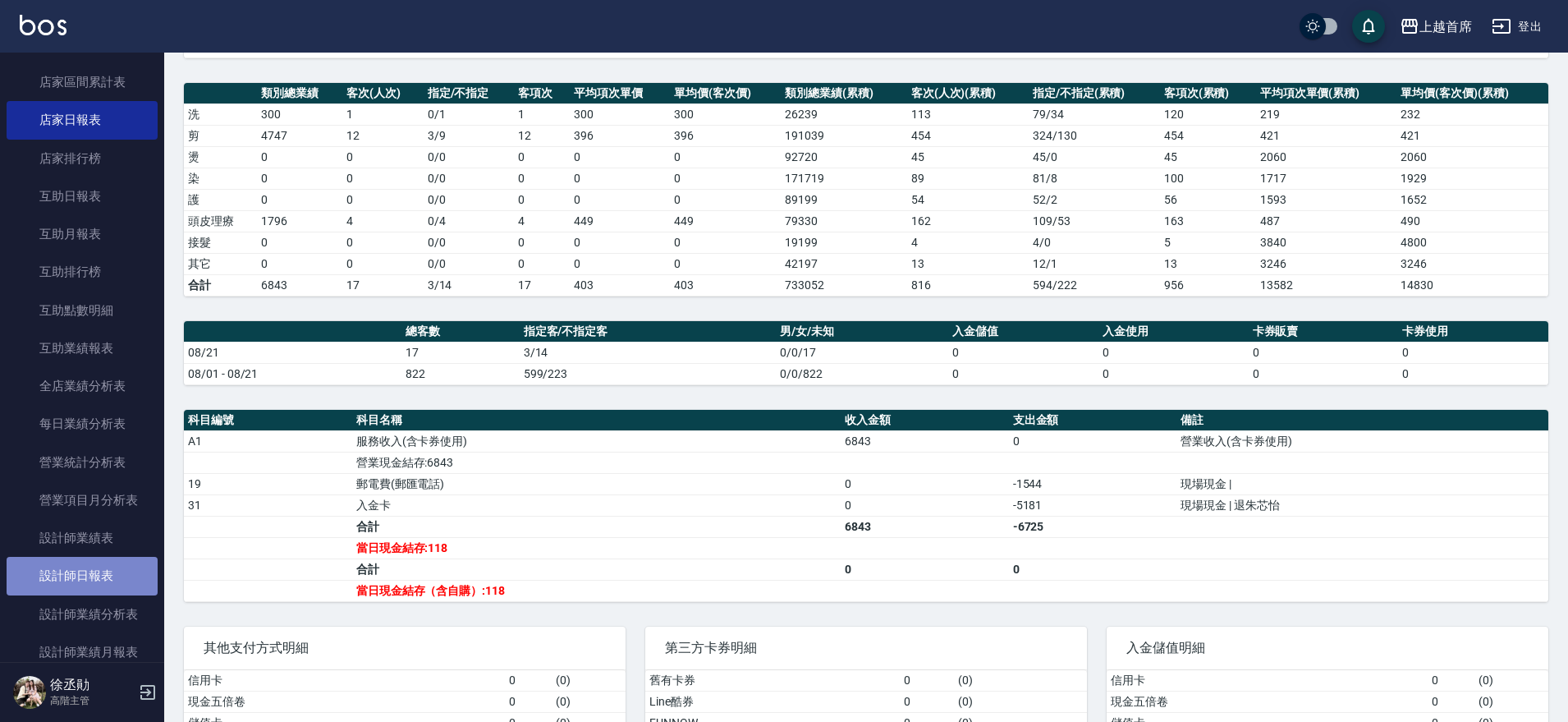
click at [100, 566] on link "設計師日報表" at bounding box center [82, 575] width 151 height 37
